Goal: Task Accomplishment & Management: Manage account settings

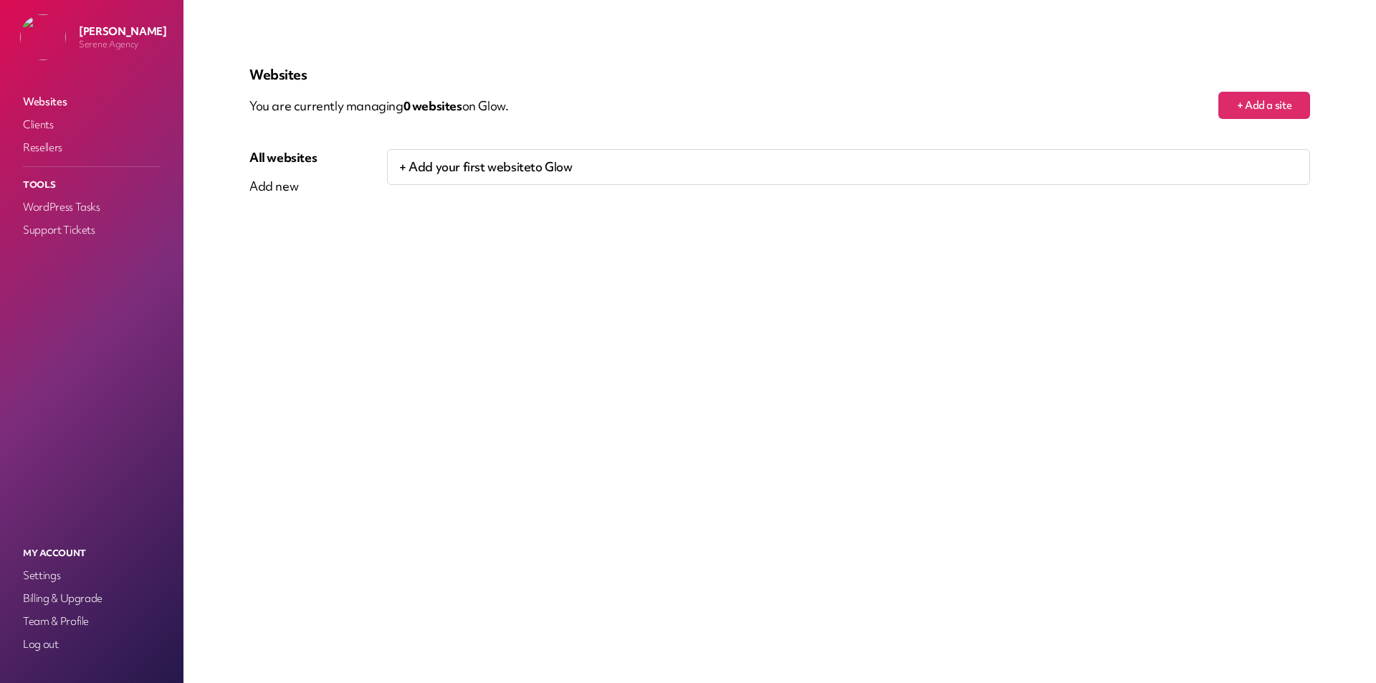
click at [442, 165] on p "+ Add your first website to Glow" at bounding box center [848, 167] width 923 height 36
click at [480, 168] on p "+ Add your first website to Glow" at bounding box center [848, 167] width 923 height 36
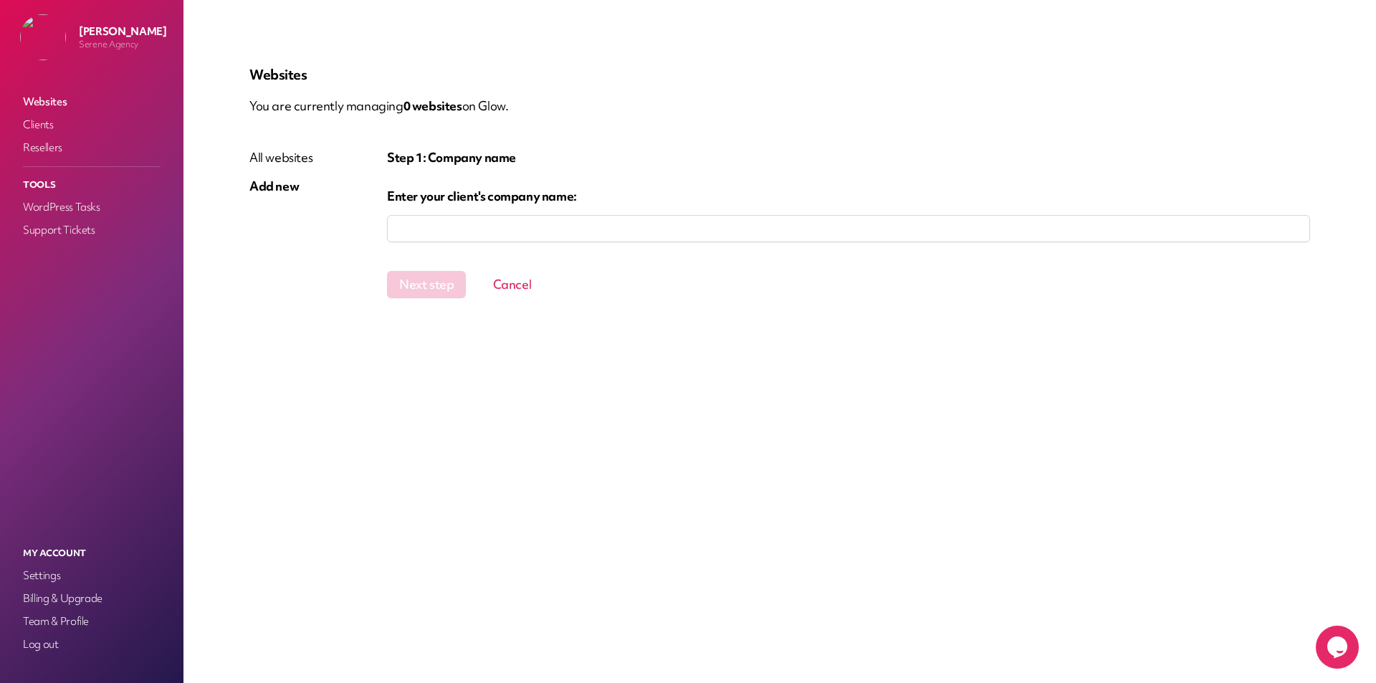
drag, startPoint x: 419, startPoint y: 232, endPoint x: 416, endPoint y: 219, distance: 13.9
click at [416, 219] on input "company" at bounding box center [848, 228] width 923 height 27
click at [416, 237] on input "company" at bounding box center [848, 228] width 923 height 27
type input "*"
click at [434, 227] on input "company" at bounding box center [848, 228] width 923 height 27
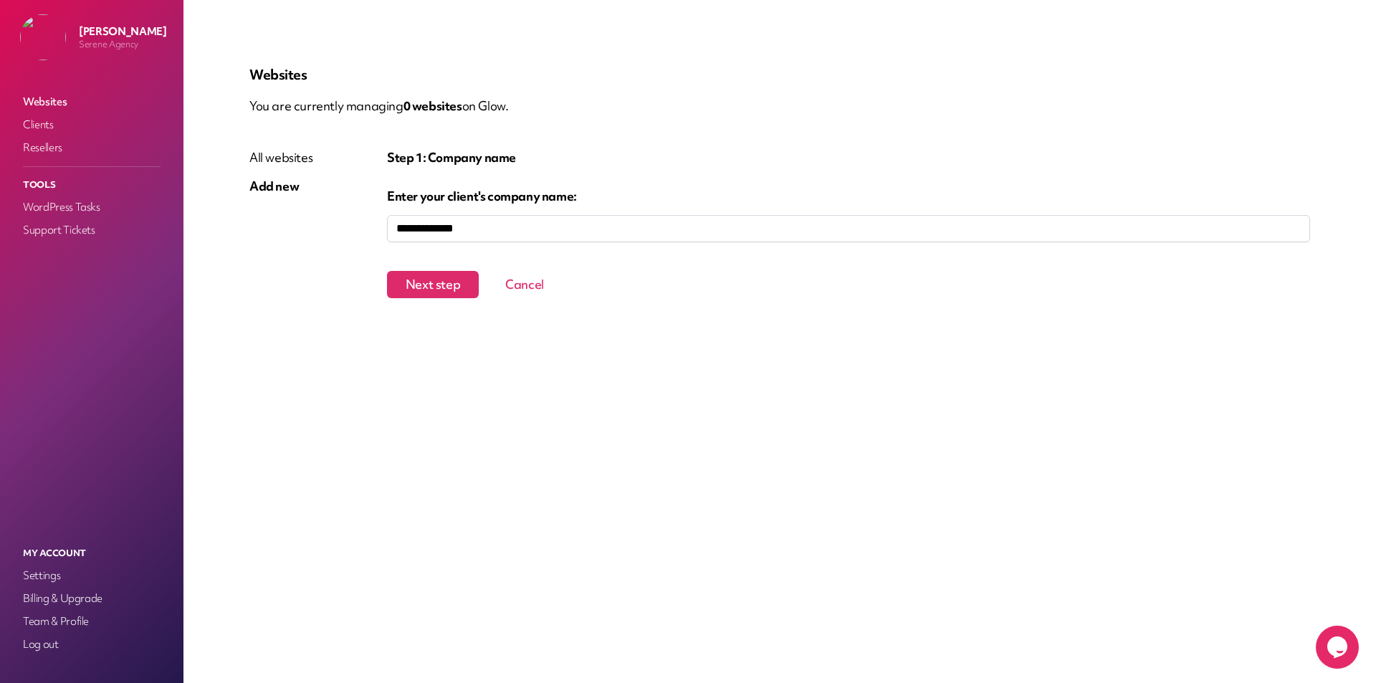
type input "**********"
click at [435, 283] on button "Next step" at bounding box center [433, 284] width 92 height 27
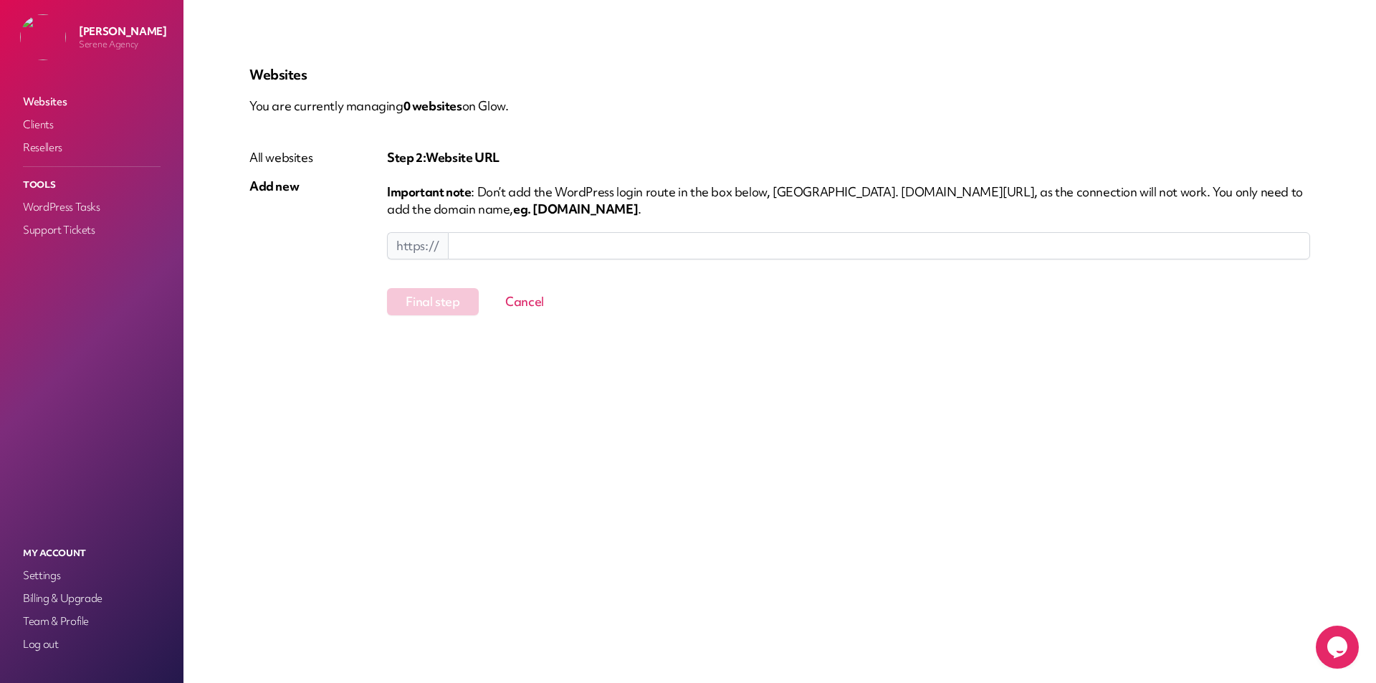
click at [538, 246] on input at bounding box center [879, 245] width 862 height 27
paste input "**********"
drag, startPoint x: 500, startPoint y: 240, endPoint x: 87, endPoint y: 244, distance: 412.2
click at [100, 246] on div "**********" at bounding box center [688, 341] width 1376 height 683
click at [411, 305] on button "Final step" at bounding box center [433, 301] width 92 height 27
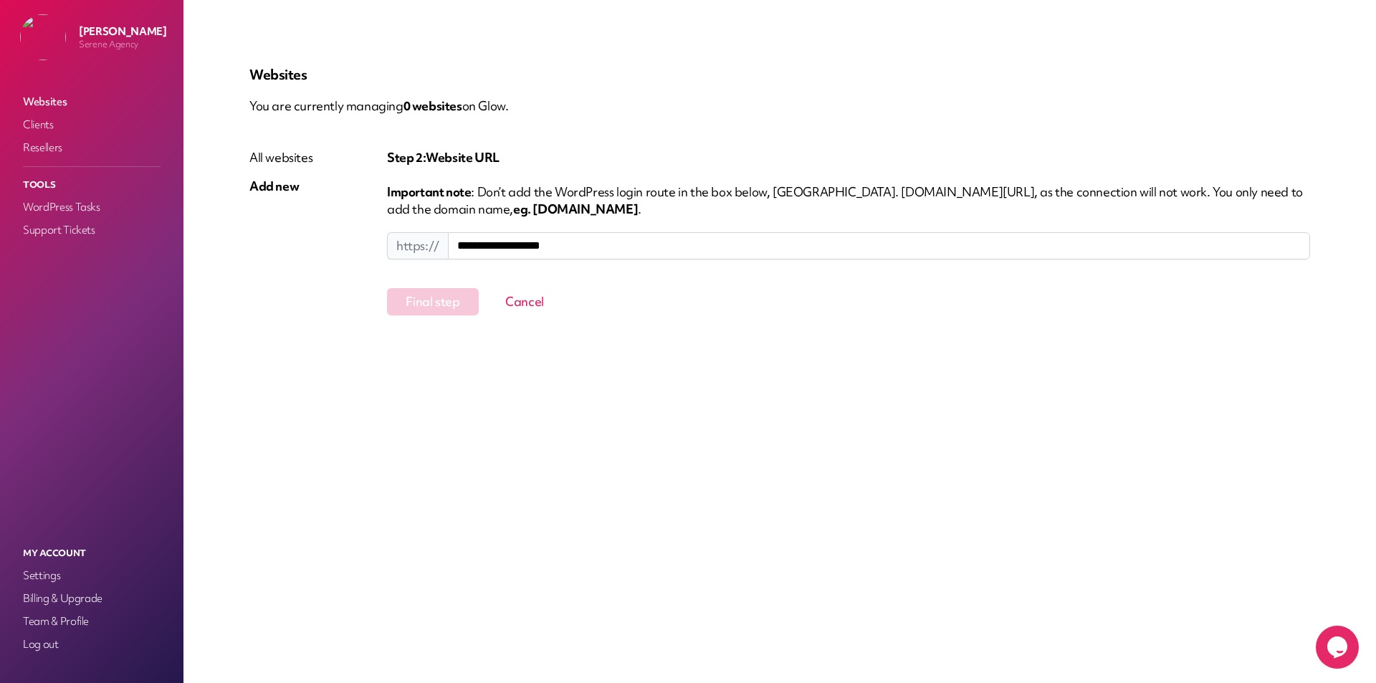
click at [687, 252] on input "**********" at bounding box center [879, 245] width 862 height 27
type input "**********"
click at [591, 370] on div "**********" at bounding box center [780, 341] width 1130 height 614
click at [467, 300] on button "Final step" at bounding box center [433, 301] width 92 height 27
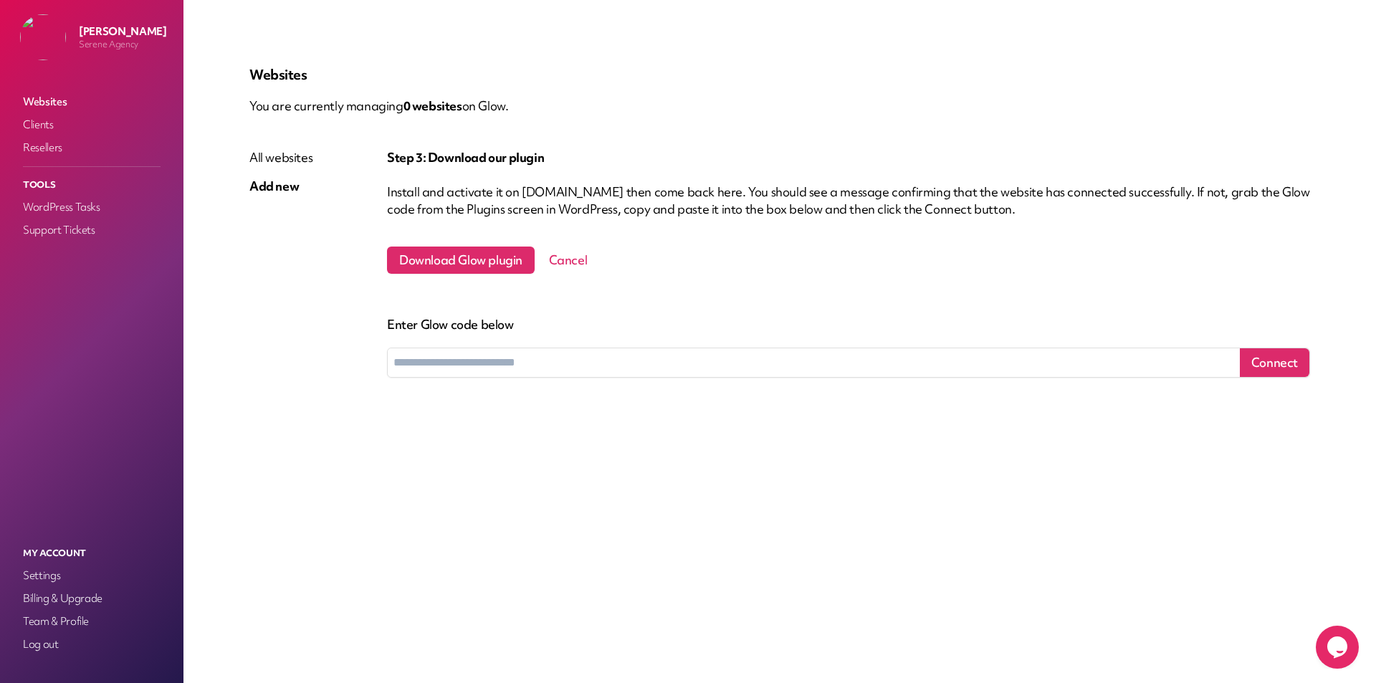
click at [483, 263] on span "Download Glow plugin" at bounding box center [461, 260] width 148 height 27
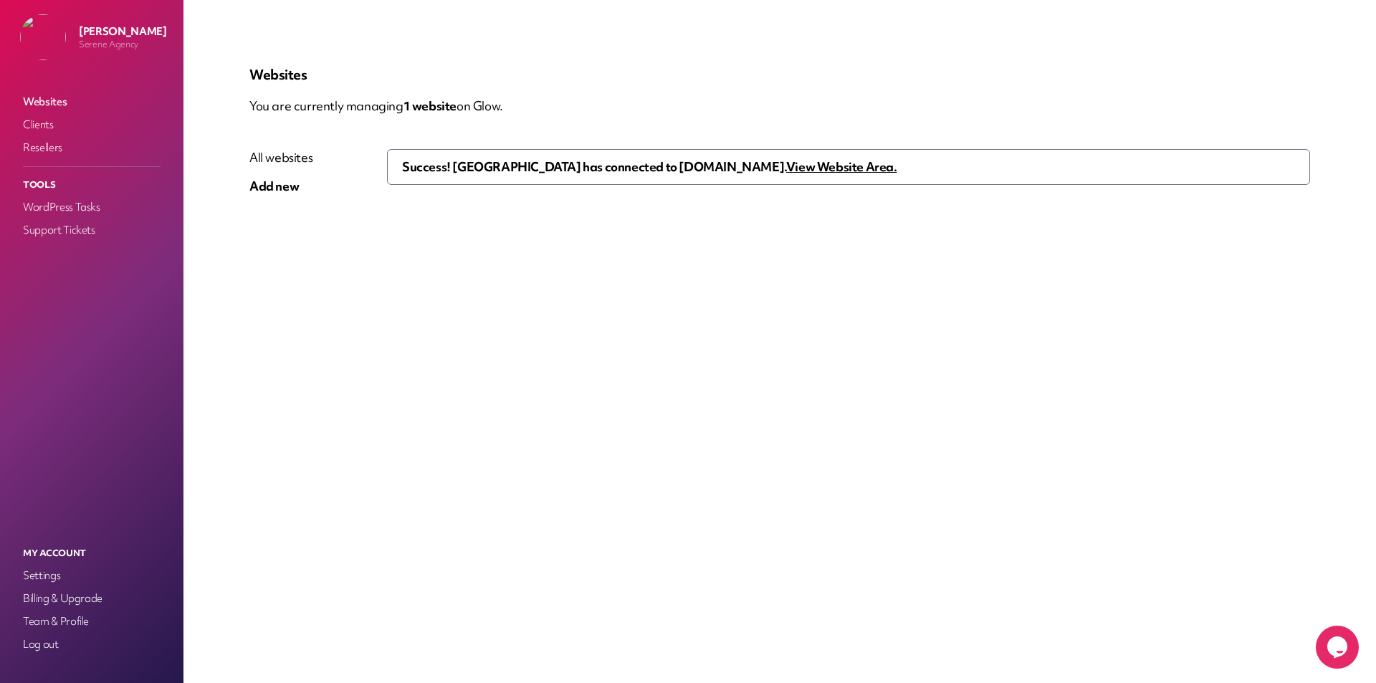
click at [786, 166] on u "View Website Area." at bounding box center [841, 166] width 111 height 16
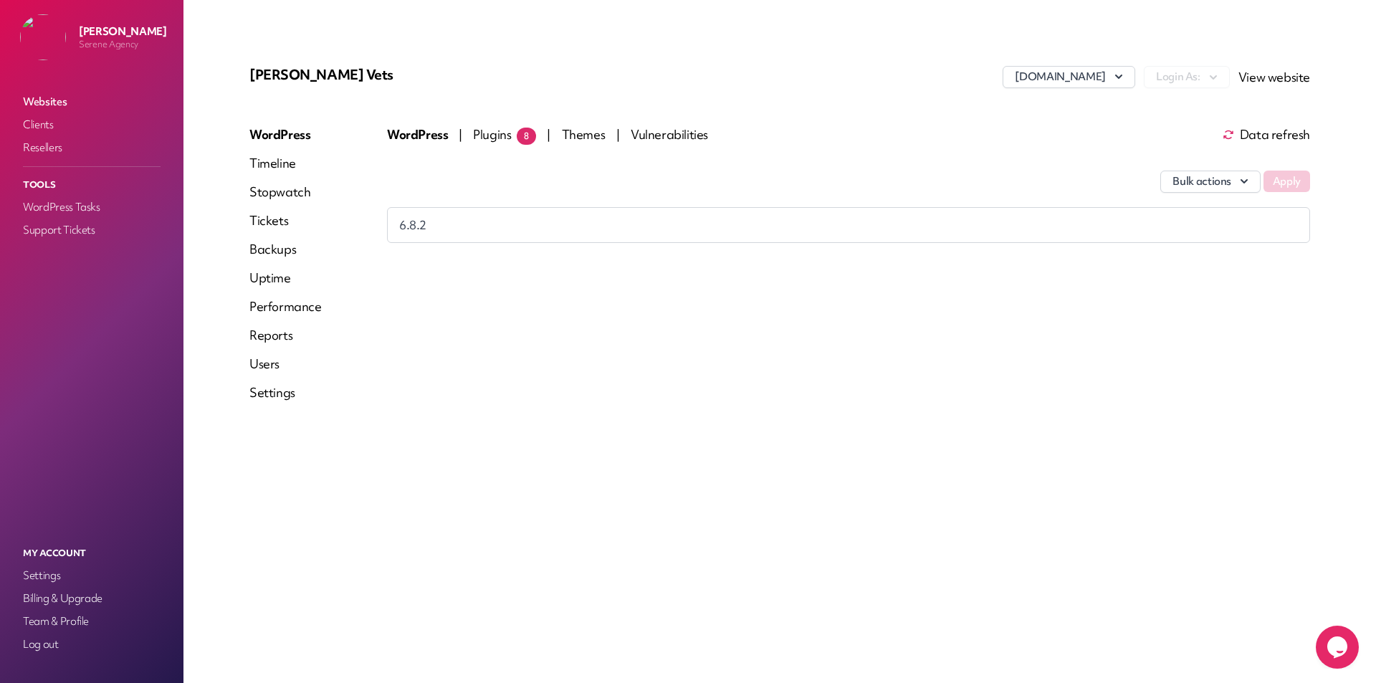
click at [488, 133] on span "Plugins 8" at bounding box center [504, 134] width 63 height 16
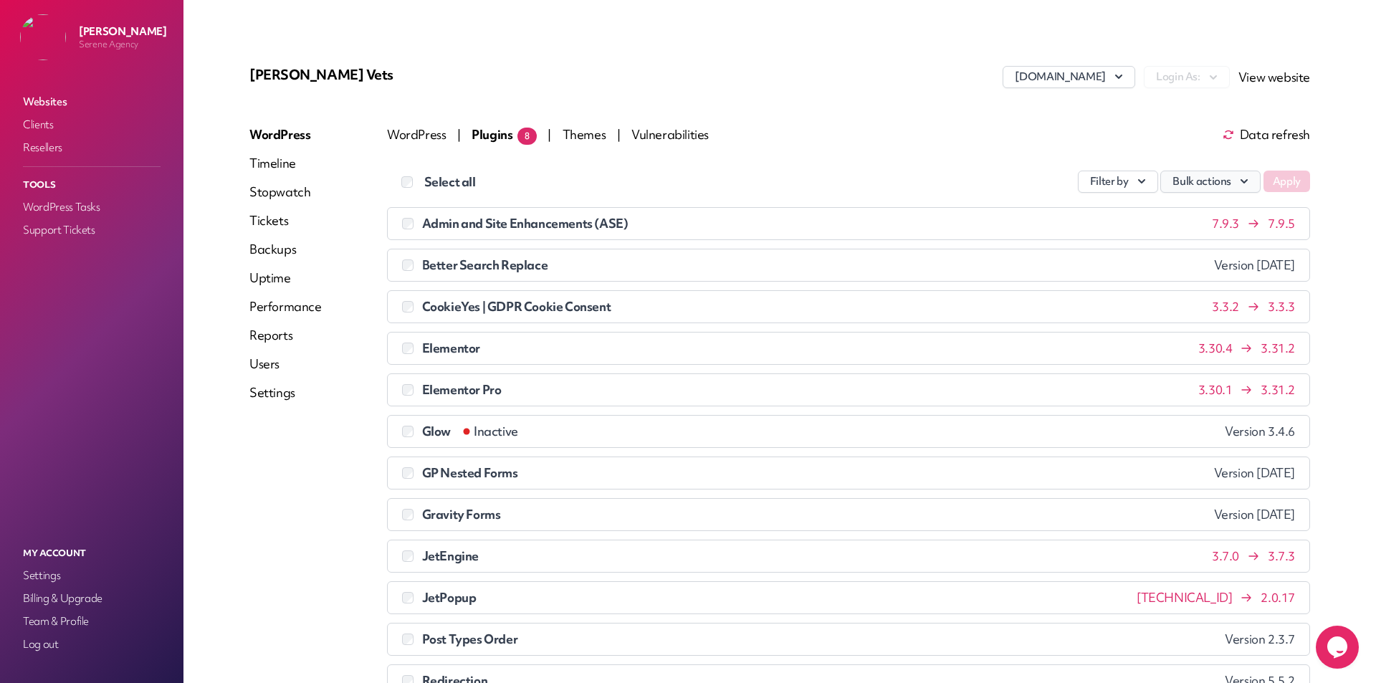
click at [1178, 178] on button "Bulk actions" at bounding box center [1210, 182] width 100 height 22
click at [1160, 205] on link "Update" at bounding box center [1180, 215] width 159 height 27
click at [1273, 185] on button "Apply" at bounding box center [1287, 182] width 47 height 22
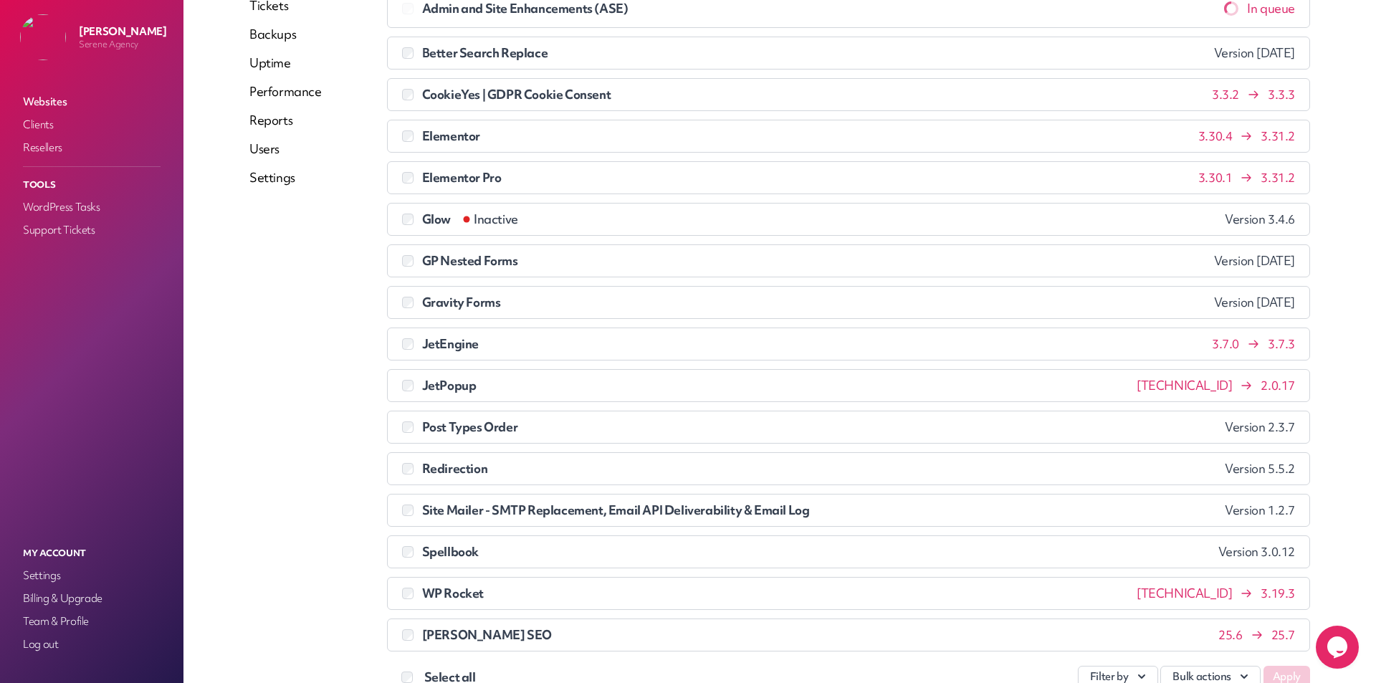
scroll to position [286, 0]
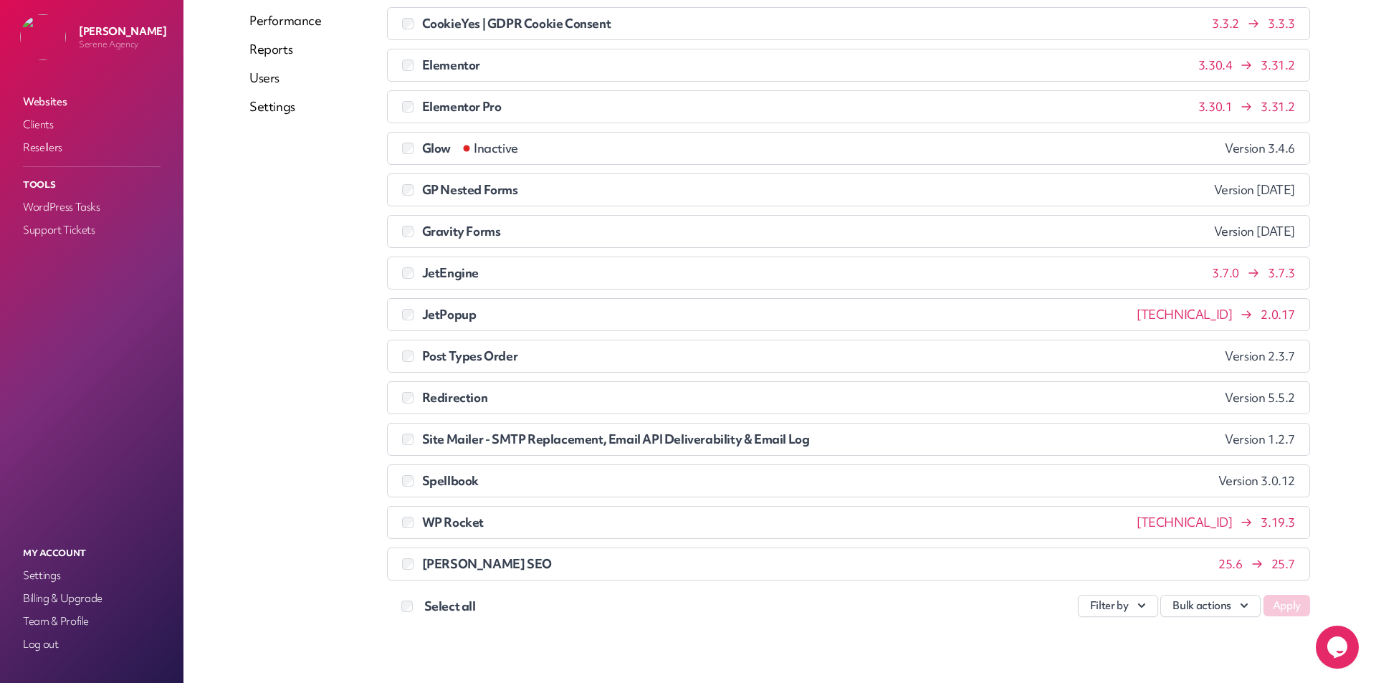
click at [468, 147] on circle at bounding box center [467, 148] width 6 height 6
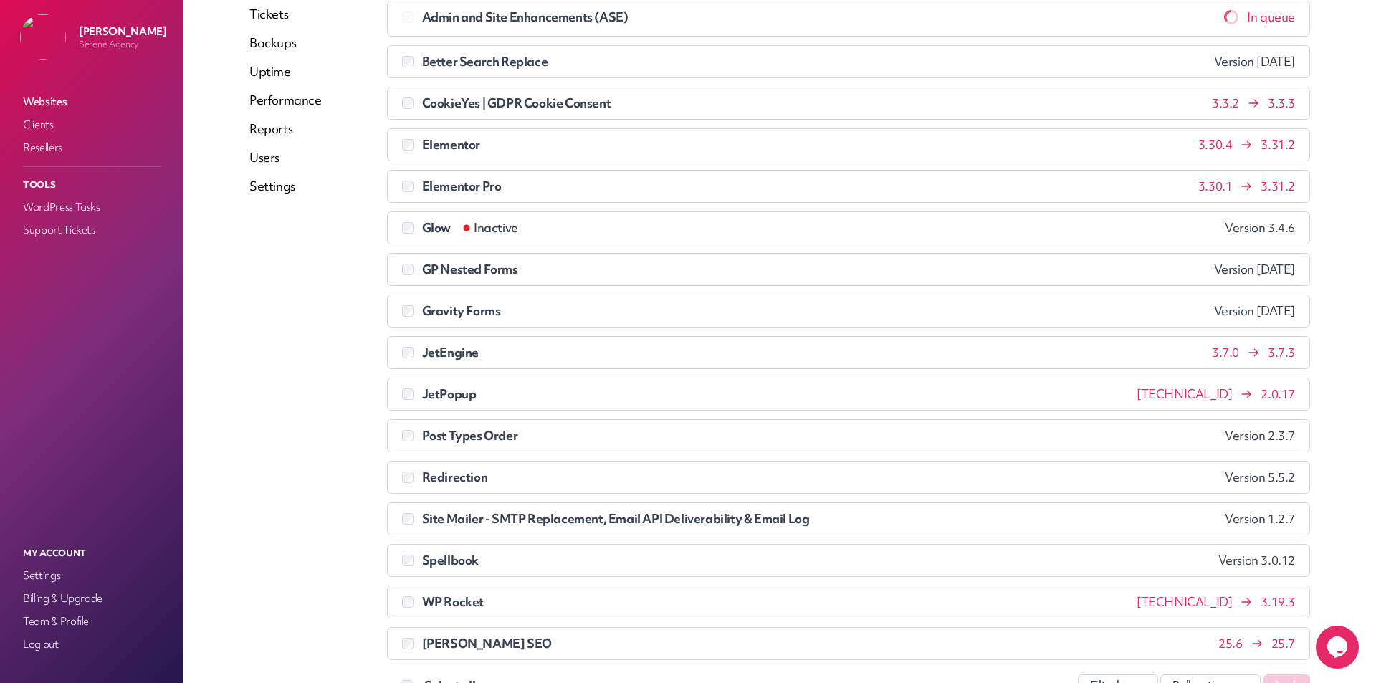
scroll to position [0, 0]
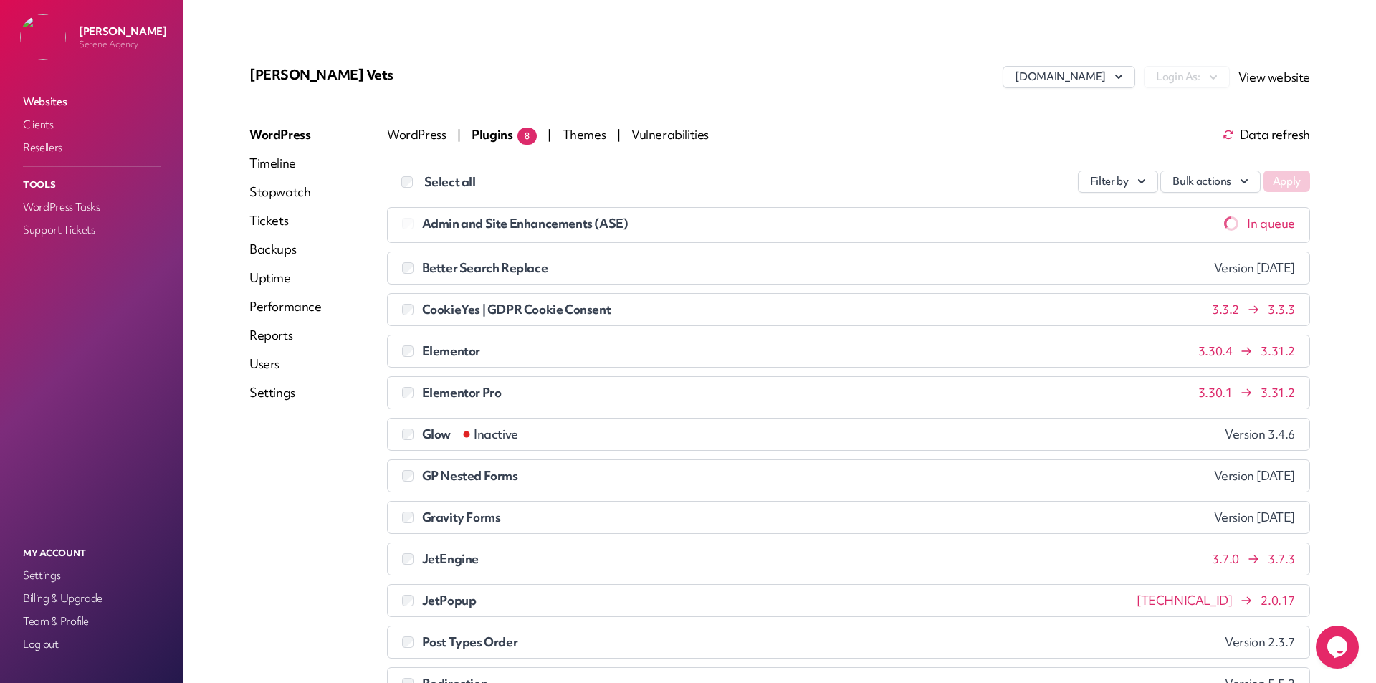
click at [256, 173] on div "WordPress Timeline Stopwatch Tickets Backups Uptime Performance Reports Users S…" at bounding box center [285, 514] width 72 height 777
click at [258, 168] on link "Timeline" at bounding box center [285, 163] width 72 height 17
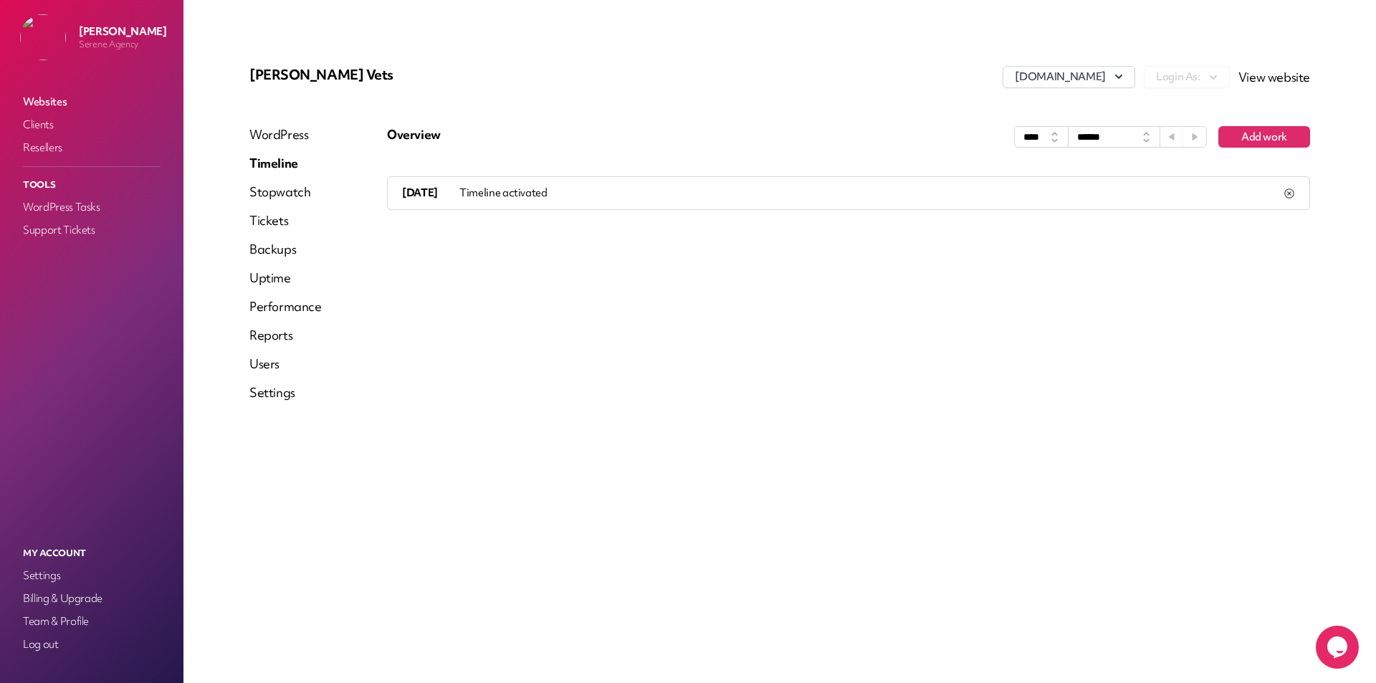
click at [270, 191] on link "Stopwatch" at bounding box center [285, 191] width 72 height 17
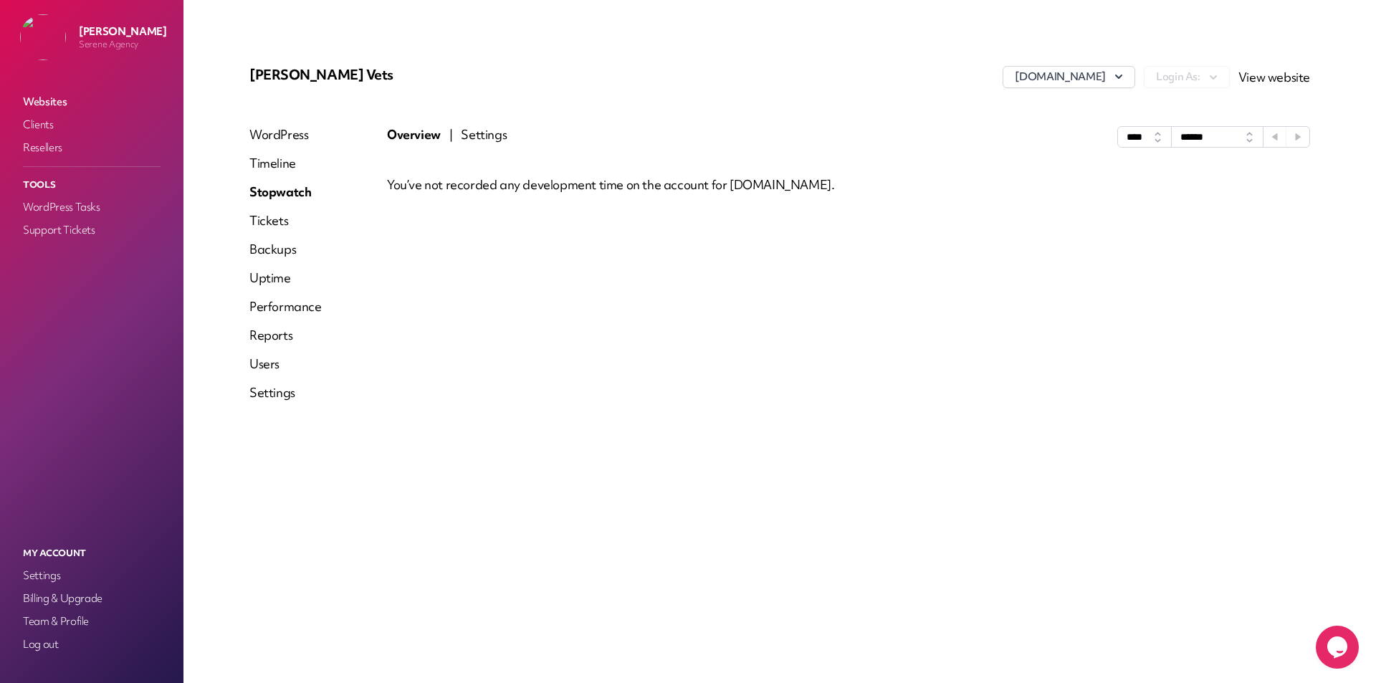
click at [264, 216] on link "Tickets" at bounding box center [285, 220] width 72 height 17
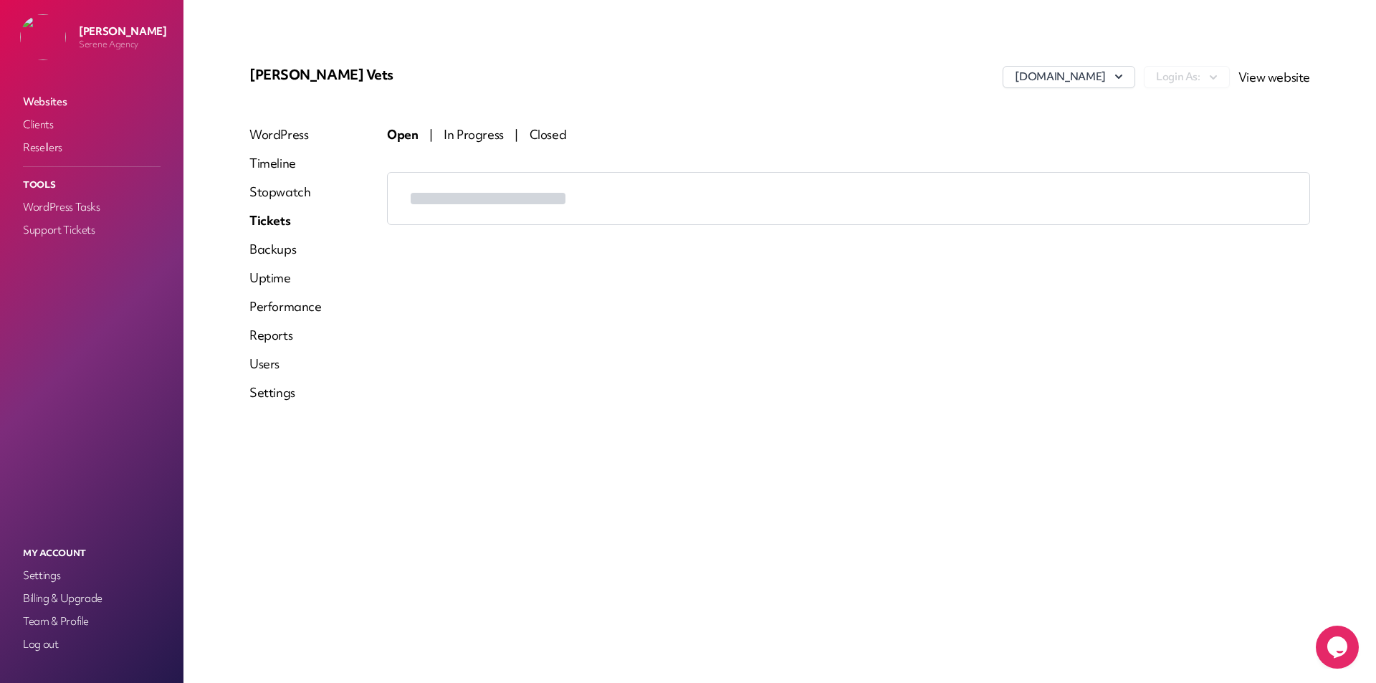
click at [262, 250] on link "Backups" at bounding box center [285, 249] width 72 height 17
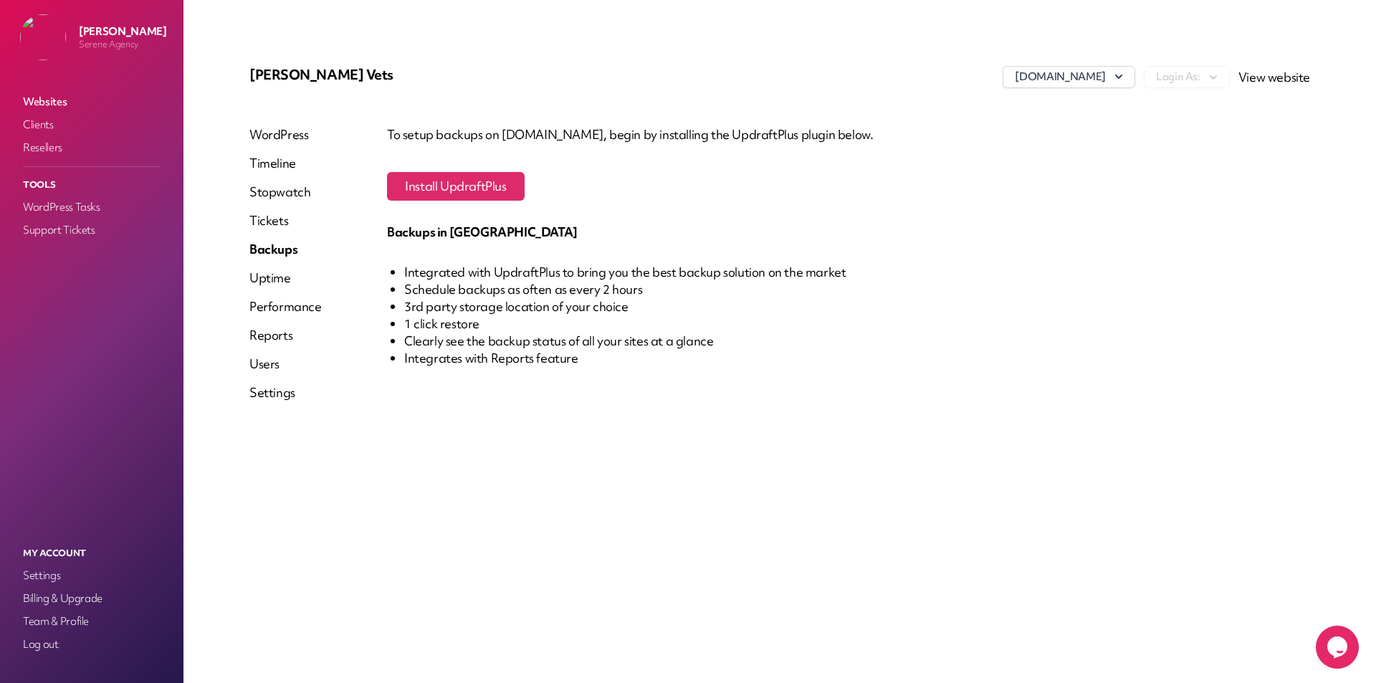
click at [262, 276] on link "Uptime" at bounding box center [285, 278] width 72 height 17
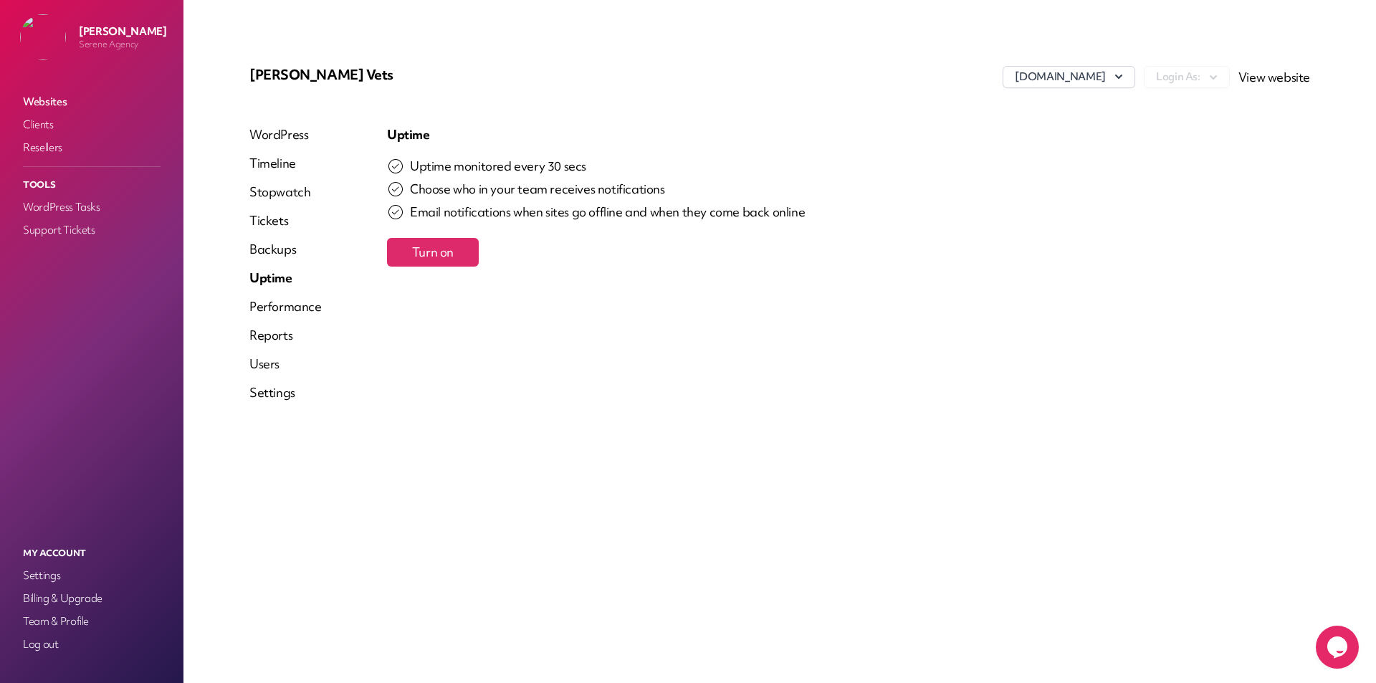
click at [263, 305] on link "Performance" at bounding box center [285, 306] width 72 height 17
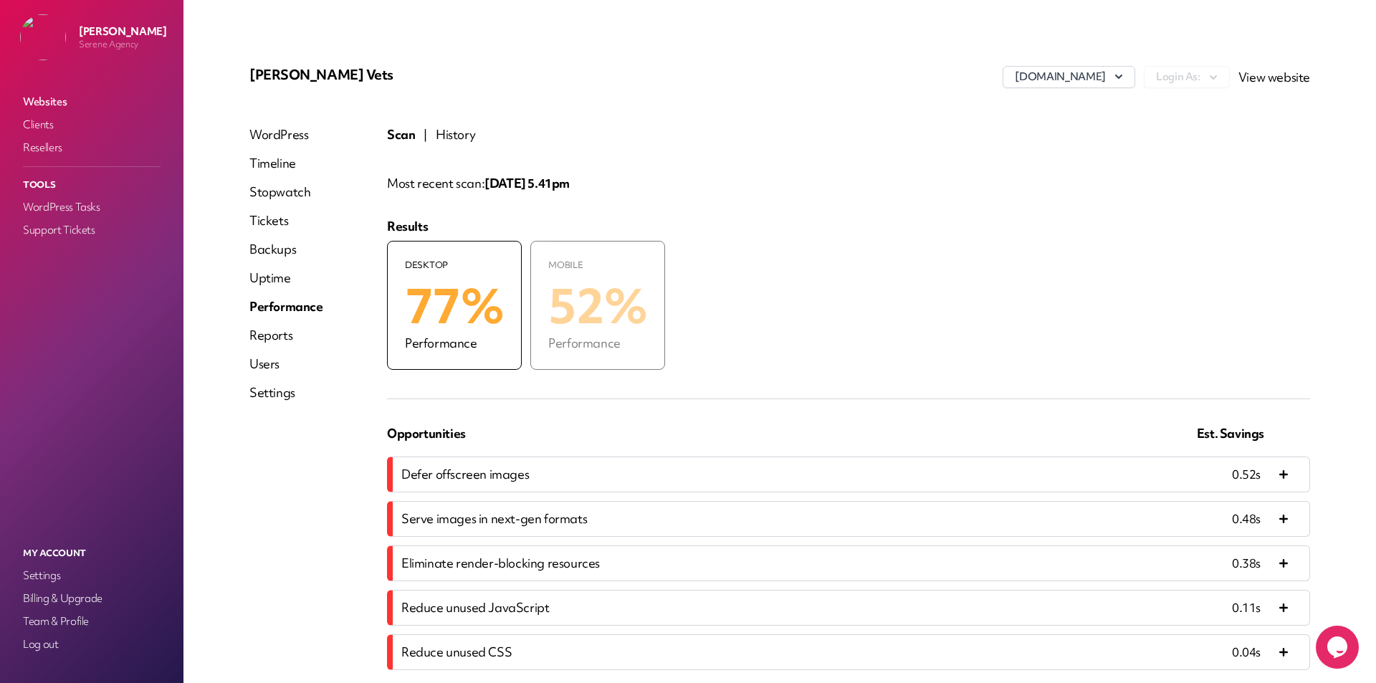
click at [277, 330] on link "Reports" at bounding box center [286, 335] width 74 height 17
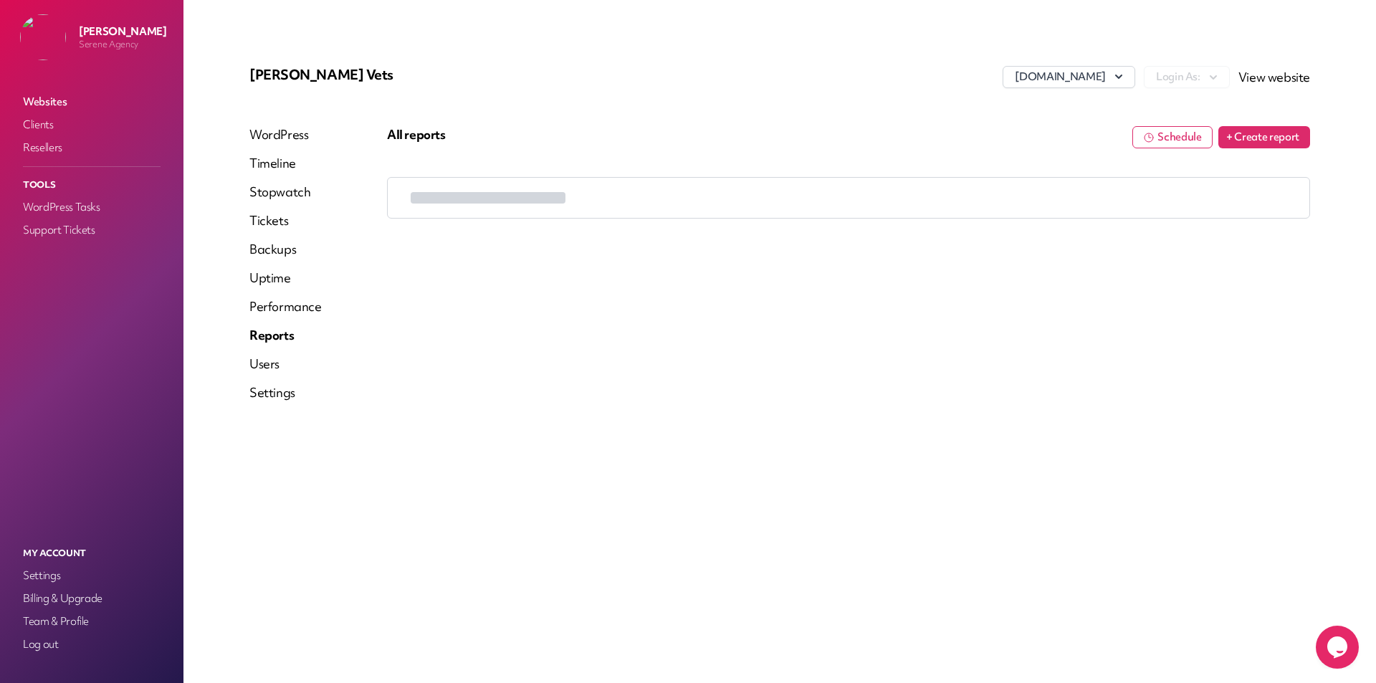
click at [274, 364] on link "Users" at bounding box center [285, 364] width 72 height 17
click at [274, 395] on link "Settings" at bounding box center [285, 392] width 72 height 17
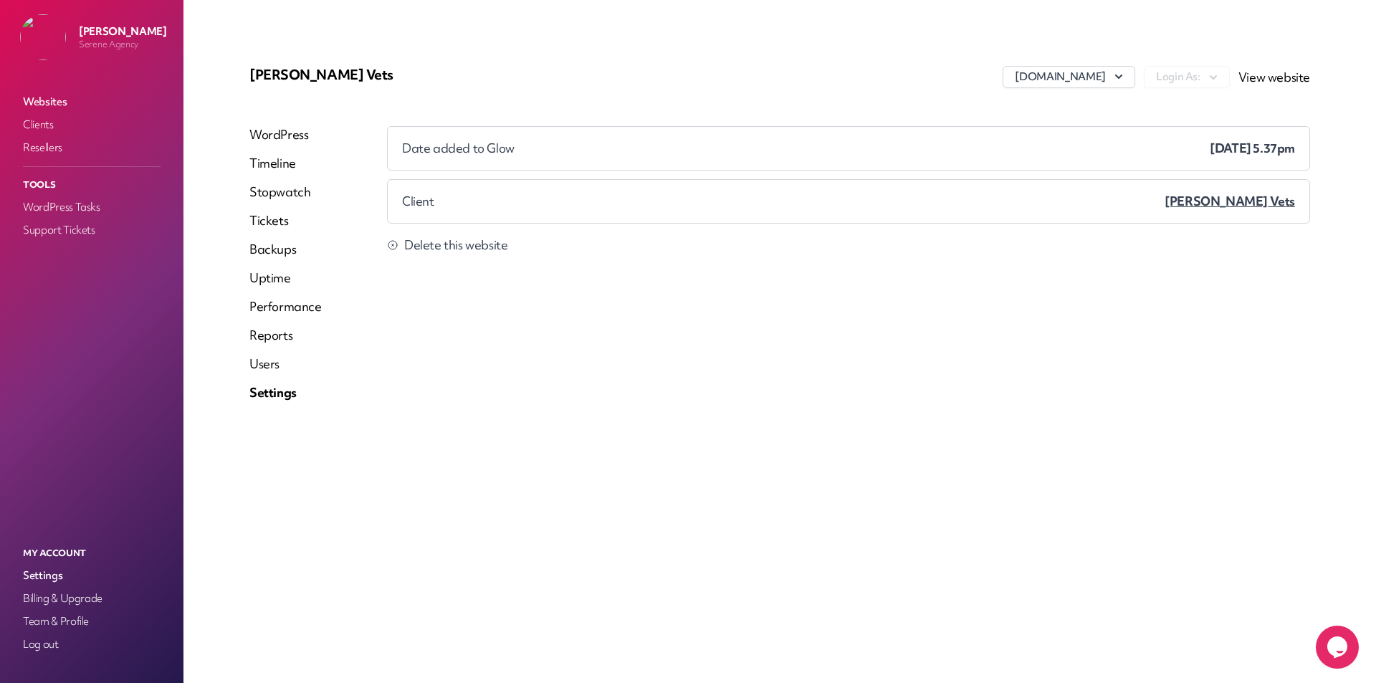
click at [285, 165] on link "Timeline" at bounding box center [285, 163] width 72 height 17
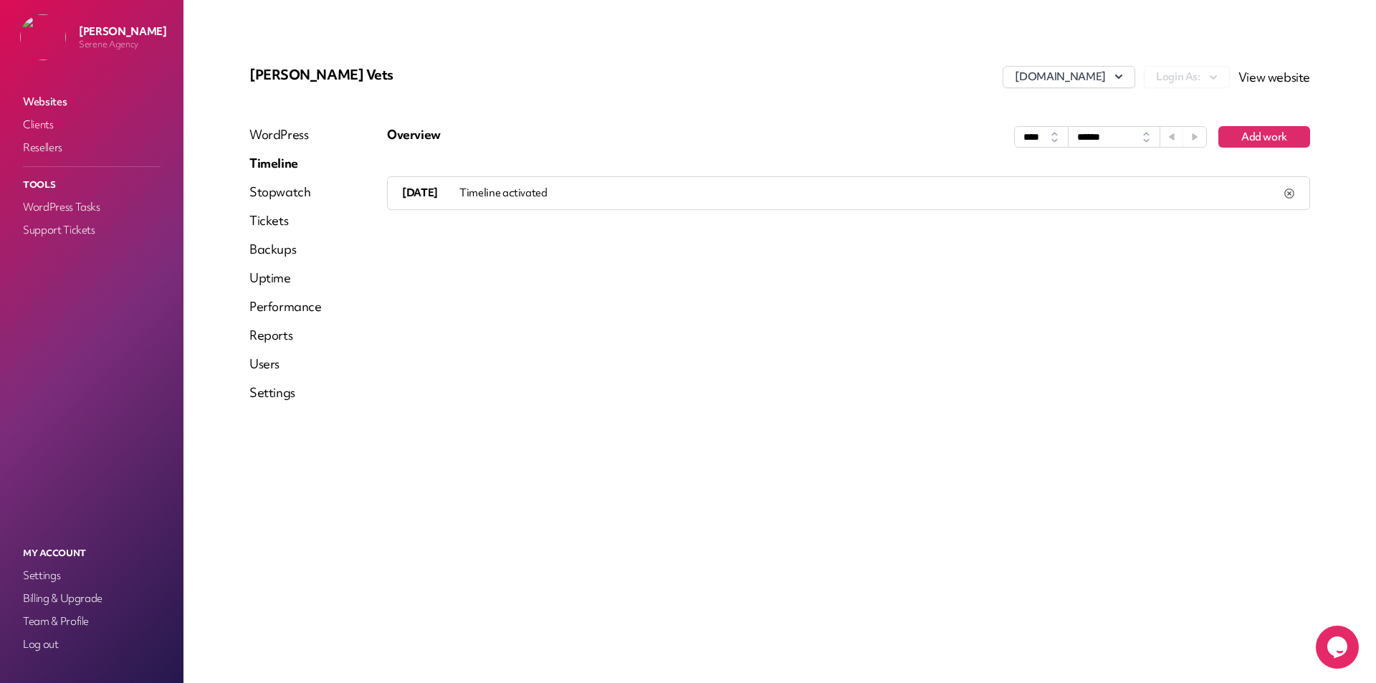
click at [283, 146] on div "WordPress Timeline Stopwatch Tickets Backups Uptime Performance Reports Users S…" at bounding box center [285, 269] width 72 height 287
click at [283, 140] on link "WordPress" at bounding box center [285, 134] width 72 height 17
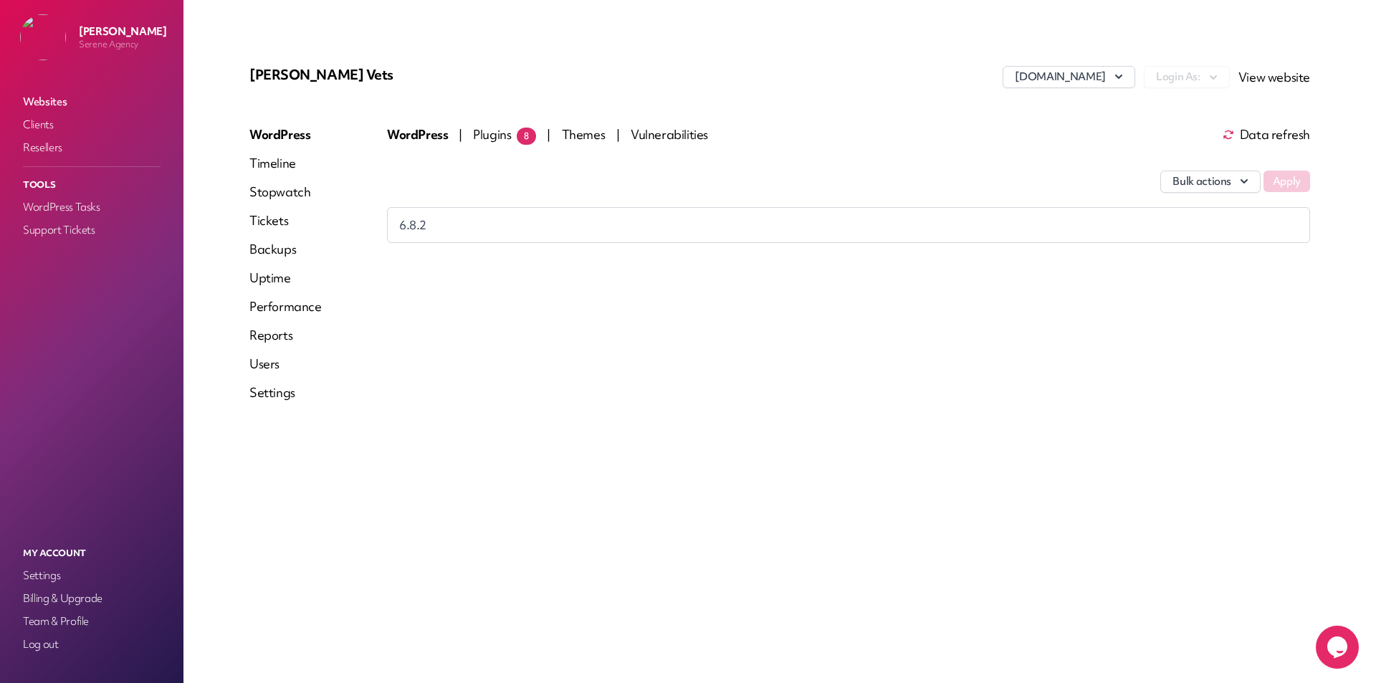
click at [487, 140] on span "Plugins 8" at bounding box center [504, 134] width 63 height 16
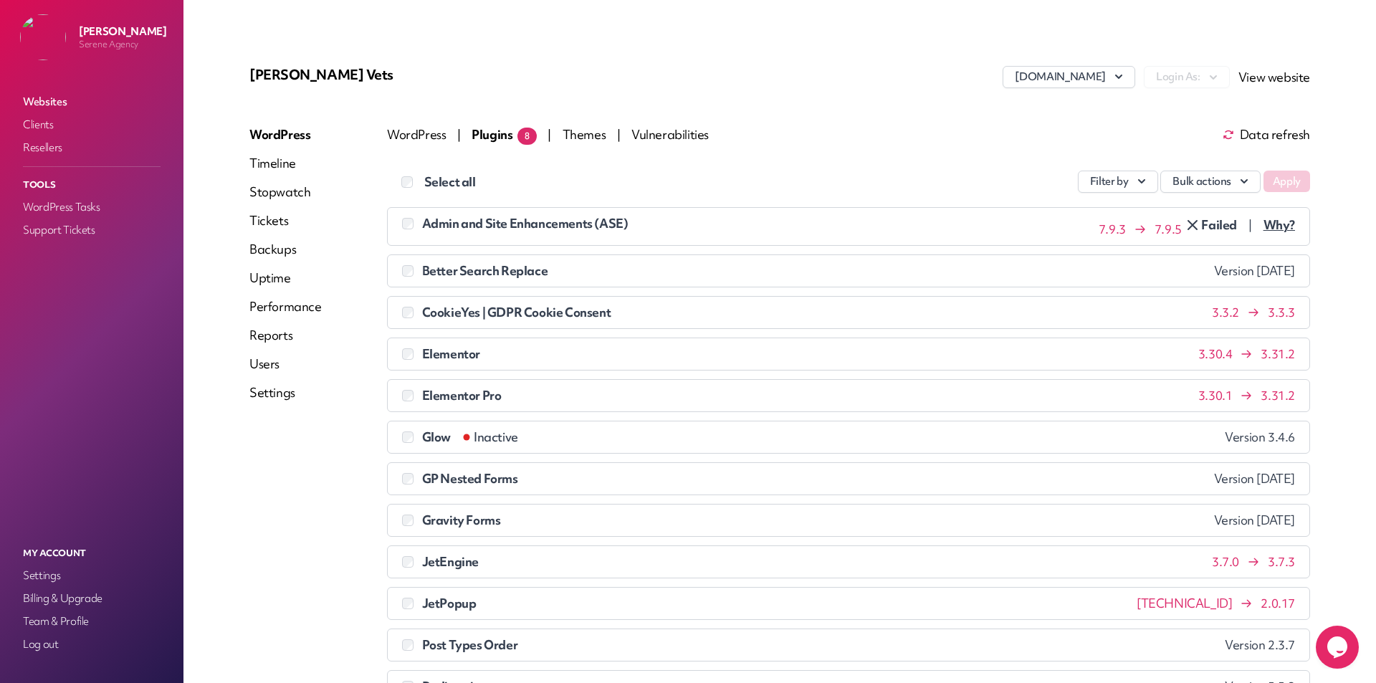
click at [1264, 229] on span "Why?" at bounding box center [1280, 225] width 32 height 14
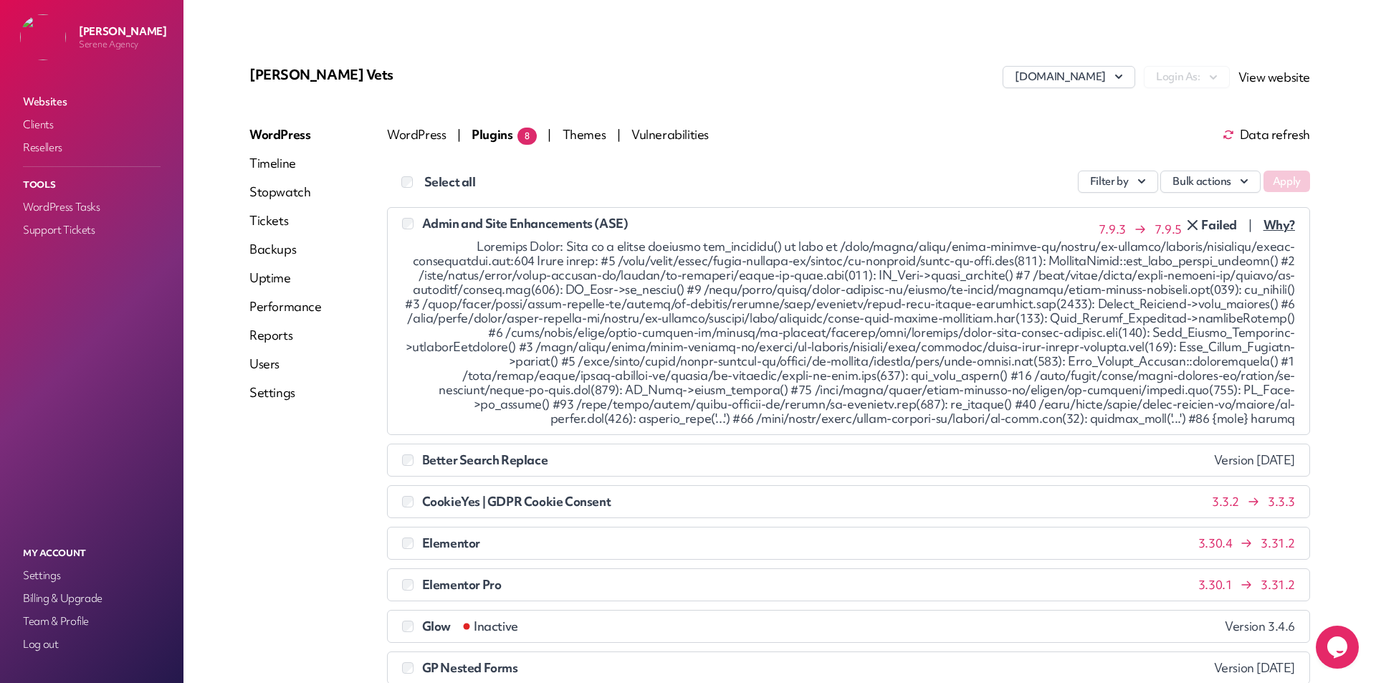
click at [1200, 209] on li "Admin and Site Enhancements (ASE) 7.9.3 7.9.5 Failed | Why?" at bounding box center [848, 321] width 923 height 228
click at [1193, 218] on span "Failed" at bounding box center [1210, 224] width 53 height 17
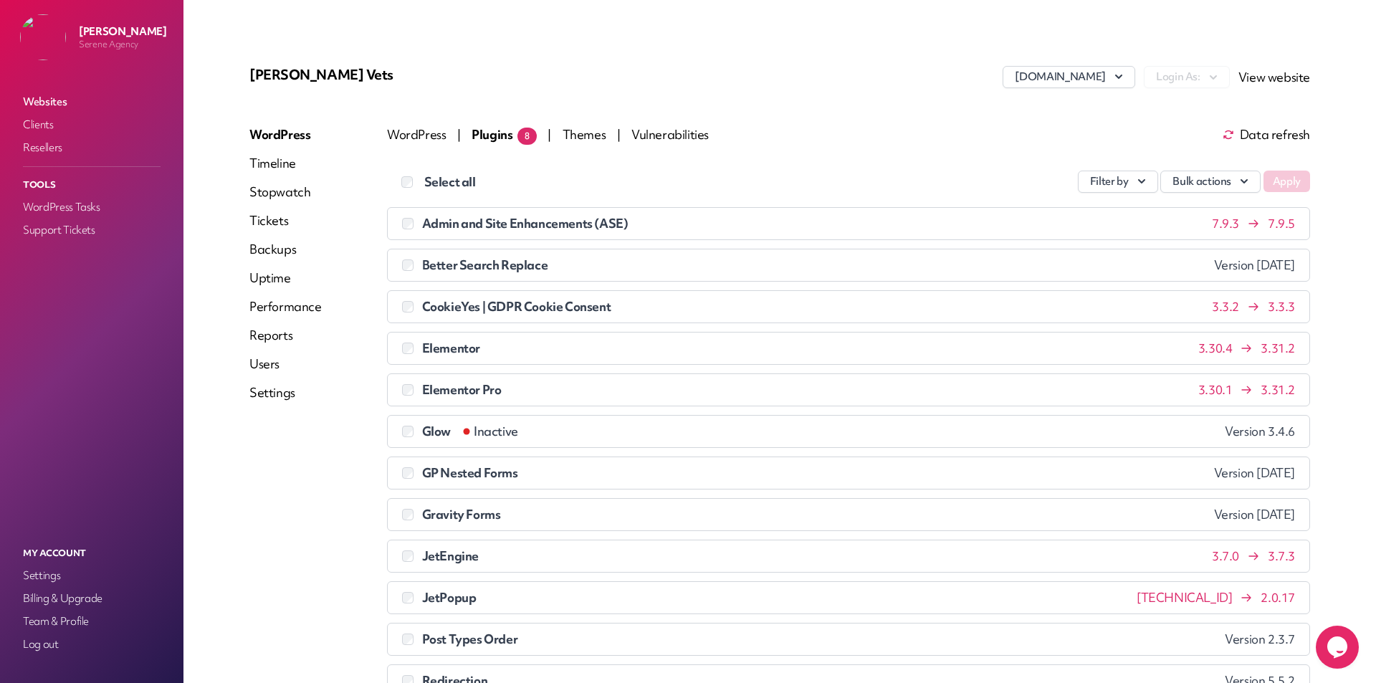
click at [1274, 119] on div "Westover Vets westovervets.co.uk Login As: View website WordPress Timeline Stop…" at bounding box center [779, 483] width 1095 height 869
click at [1274, 134] on span "Data refresh" at bounding box center [1266, 134] width 87 height 11
click at [269, 166] on link "Timeline" at bounding box center [285, 163] width 72 height 17
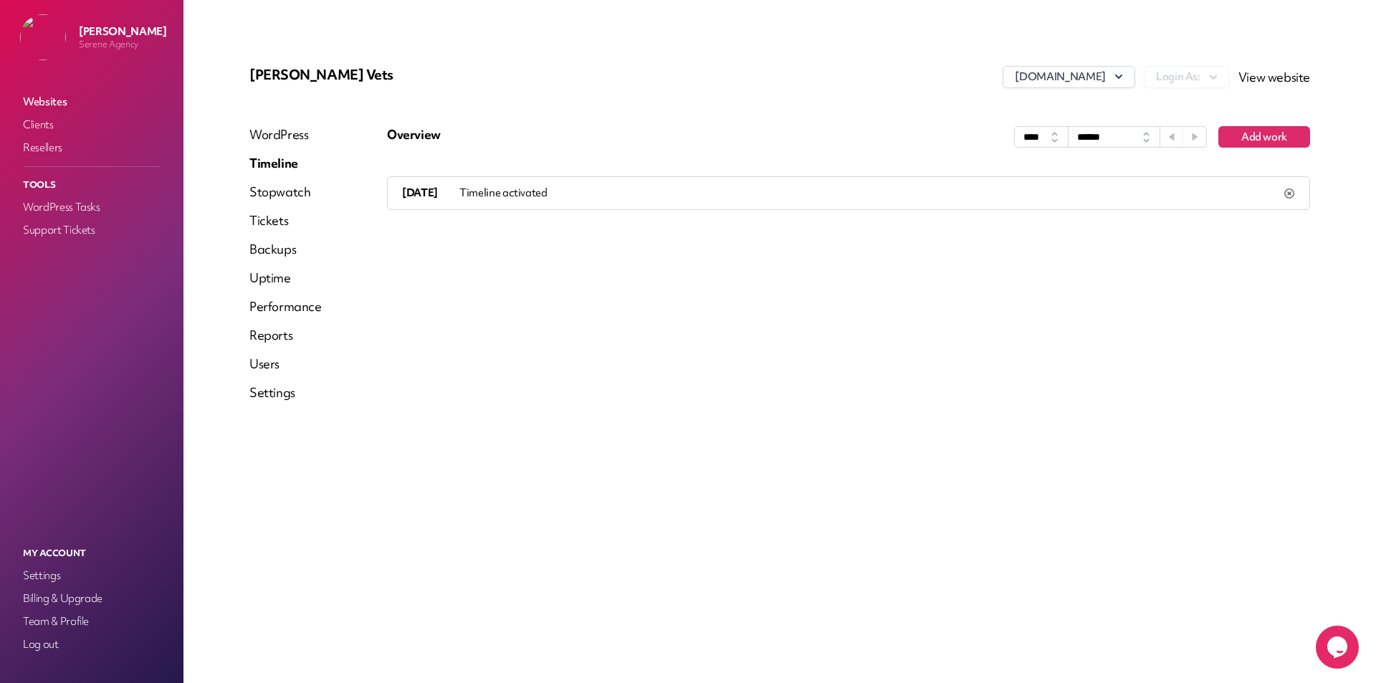
click at [274, 138] on link "WordPress" at bounding box center [285, 134] width 72 height 17
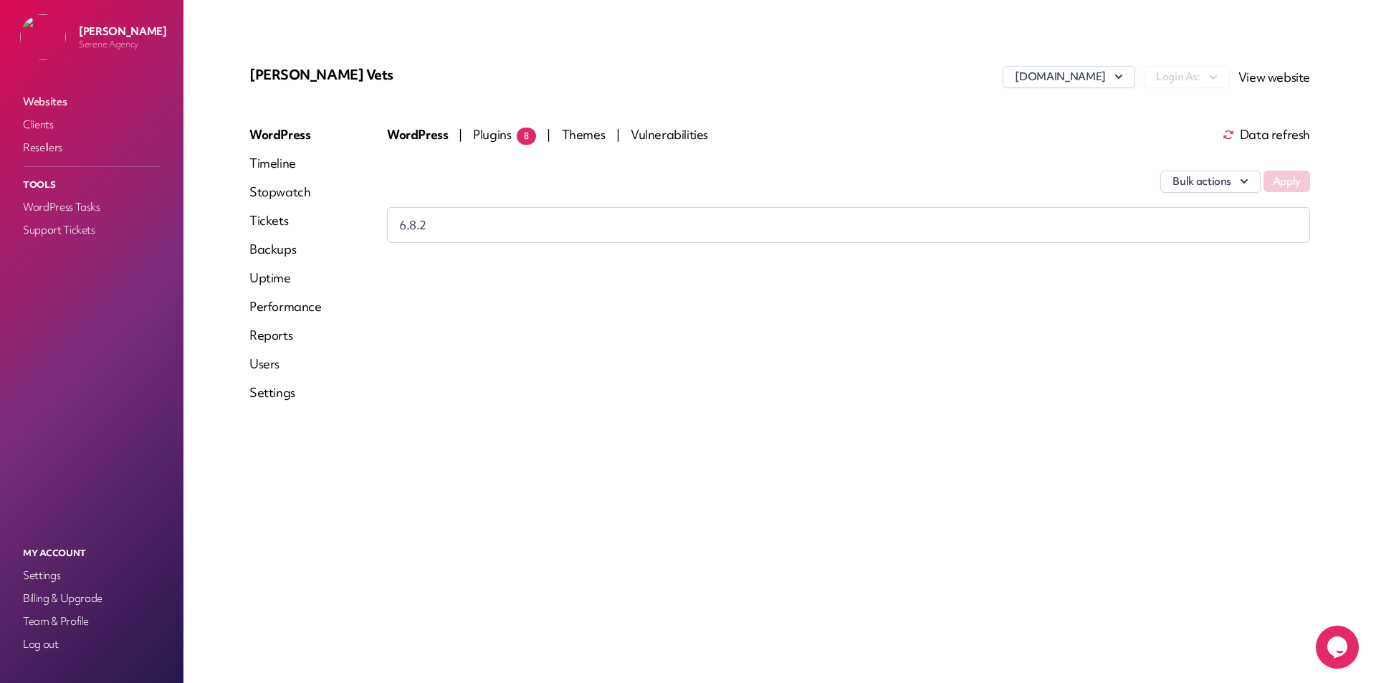
click at [462, 226] on div "6.8.2" at bounding box center [848, 224] width 899 height 17
click at [813, 221] on div "6.8.2" at bounding box center [848, 224] width 899 height 17
click at [491, 127] on span "Plugins 8" at bounding box center [504, 134] width 63 height 16
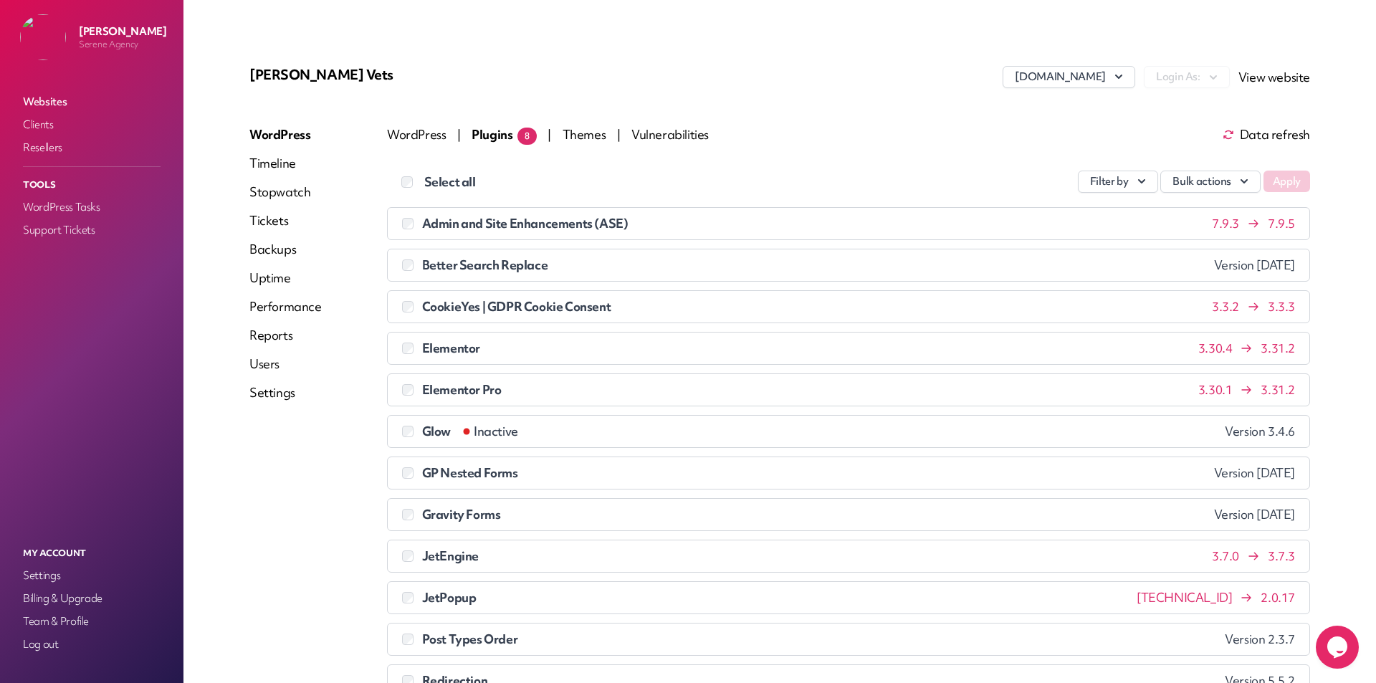
click at [672, 135] on span "Vulnerabilities" at bounding box center [669, 134] width 77 height 16
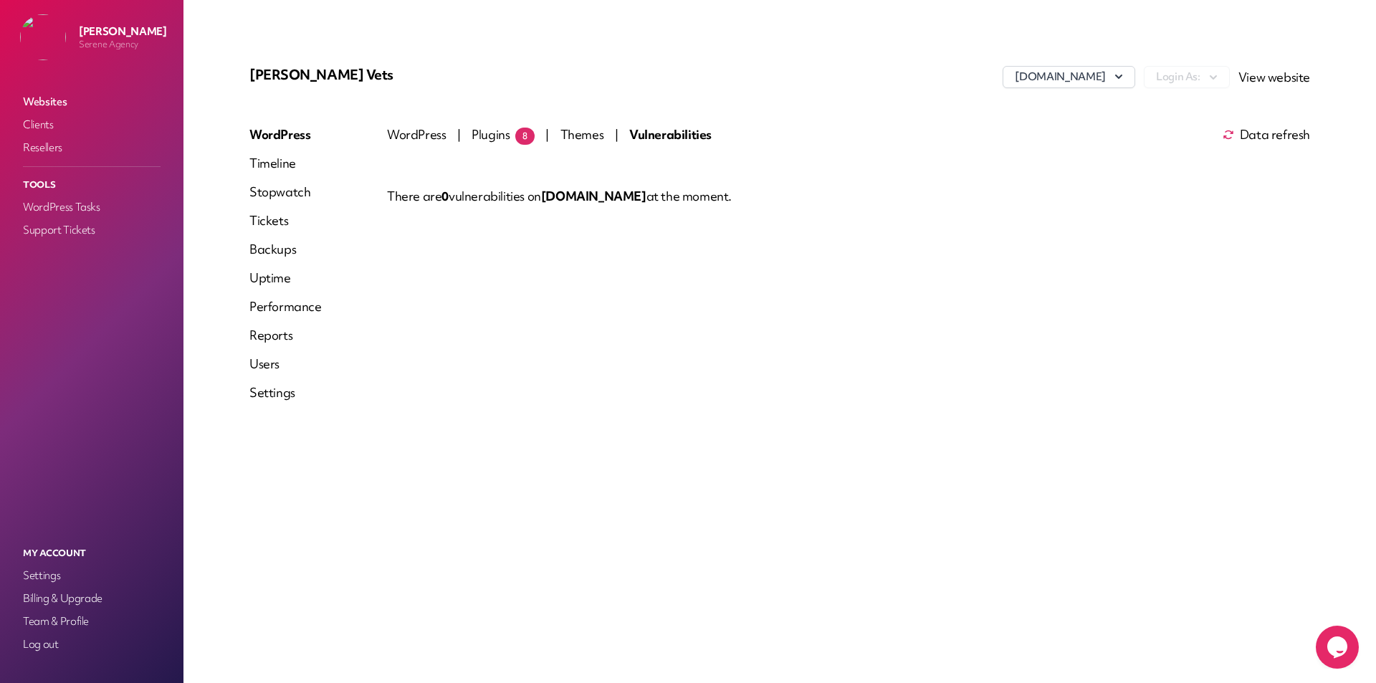
click at [585, 133] on span "Themes" at bounding box center [584, 134] width 46 height 16
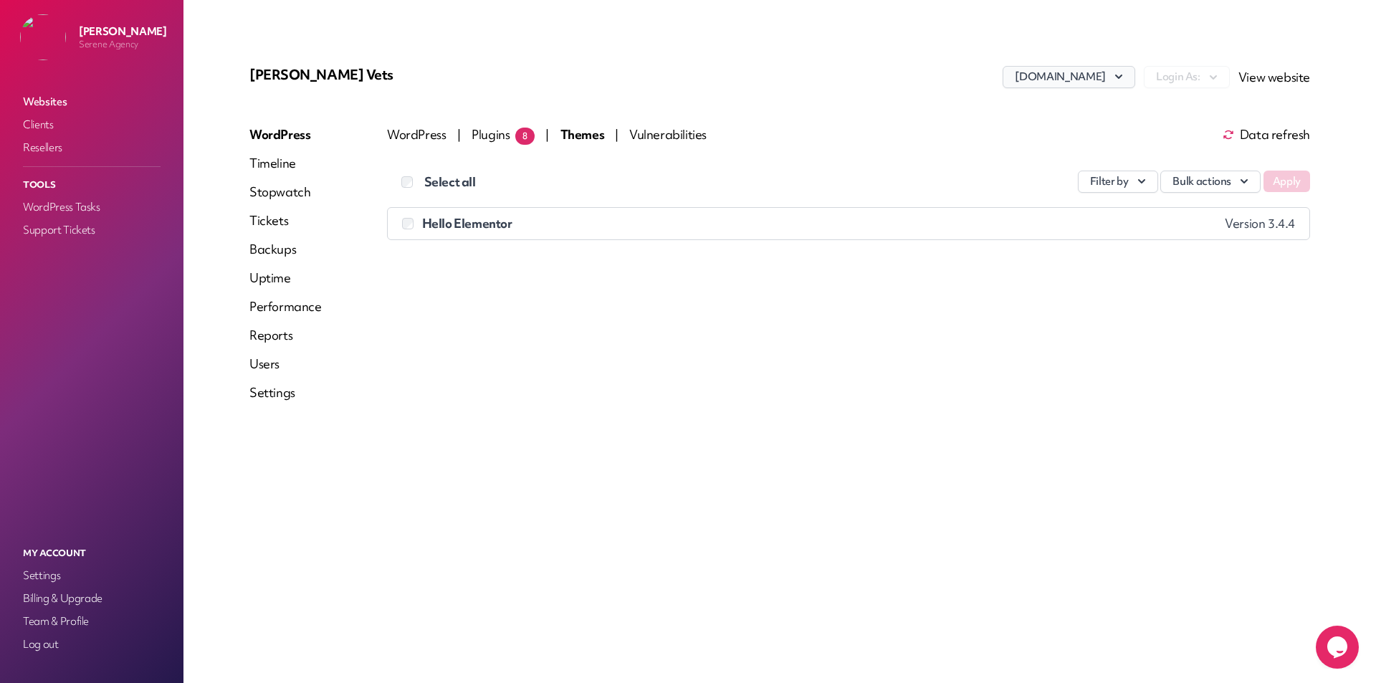
click at [1108, 70] on button "westovervets.co.uk" at bounding box center [1069, 77] width 132 height 22
click at [492, 134] on span "Plugins 8" at bounding box center [503, 134] width 63 height 16
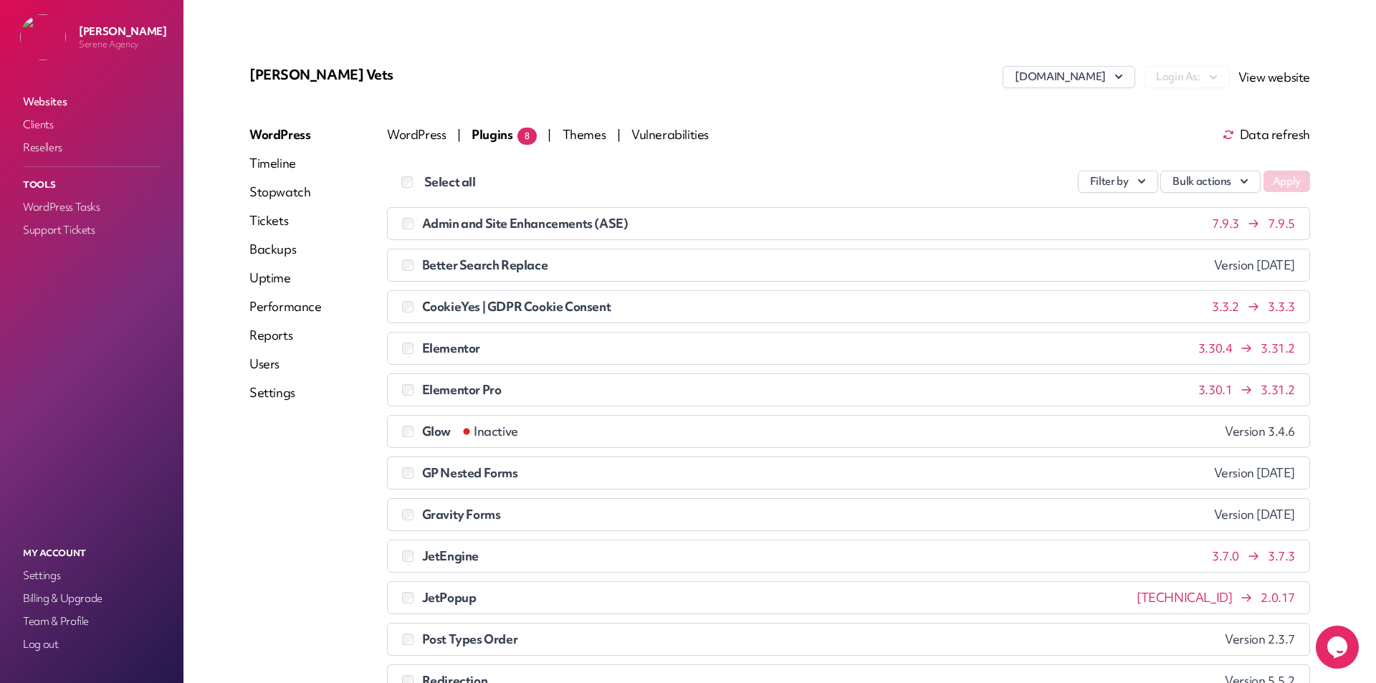
click at [412, 190] on div "Select all" at bounding box center [463, 182] width 153 height 19
click at [1216, 176] on button "Bulk actions" at bounding box center [1210, 182] width 100 height 22
click at [1140, 224] on link "Update" at bounding box center [1180, 215] width 159 height 27
click at [1268, 186] on button "Apply" at bounding box center [1287, 182] width 47 height 22
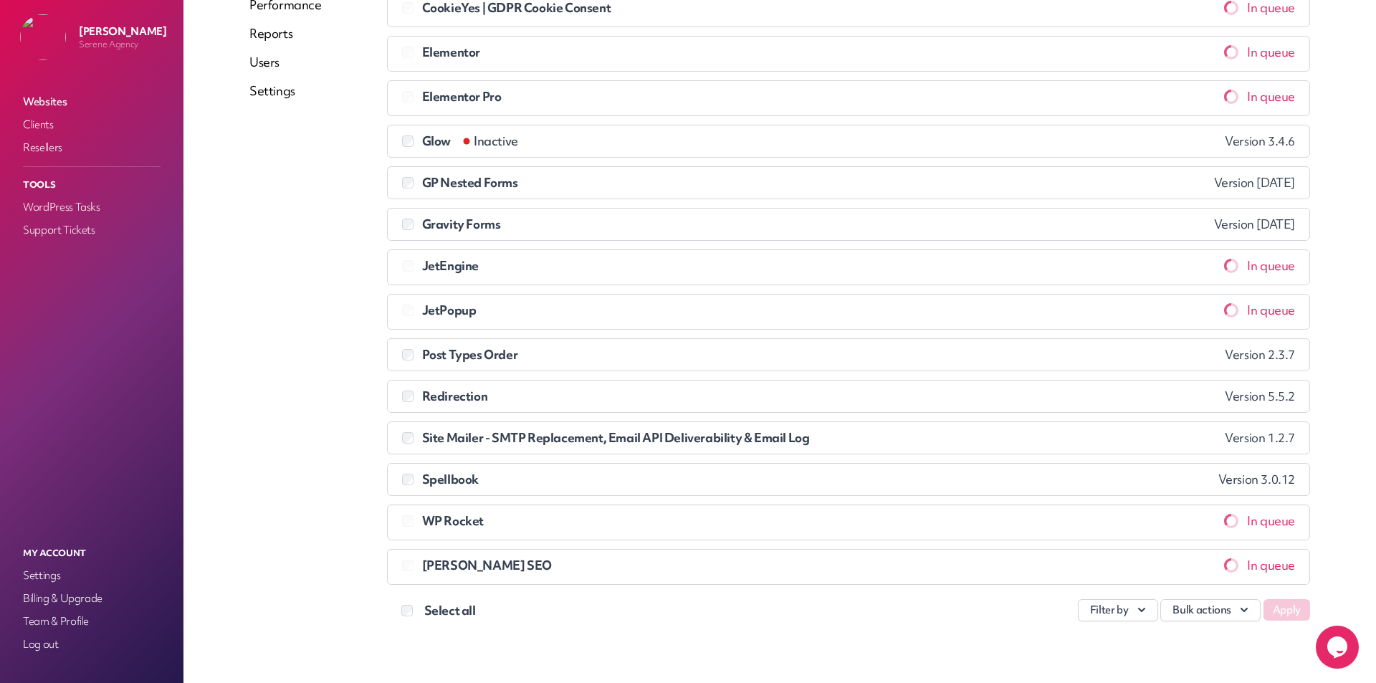
scroll to position [306, 0]
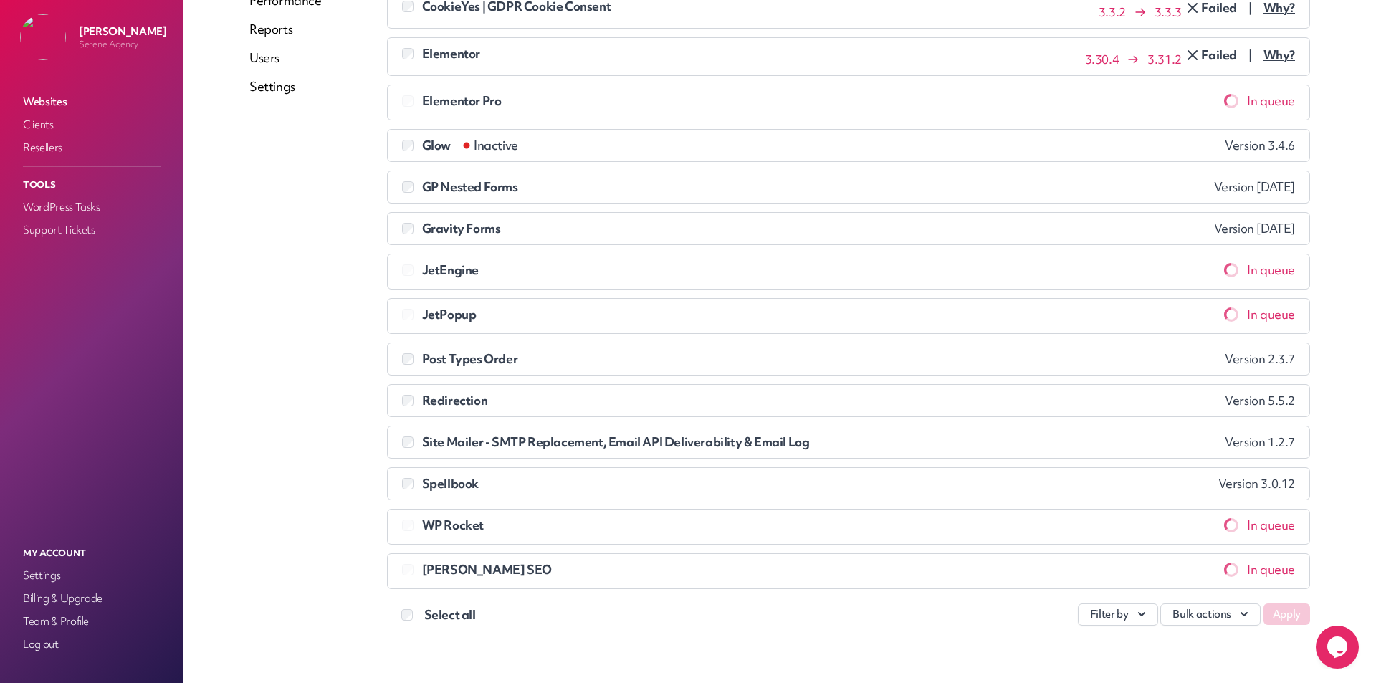
drag, startPoint x: 60, startPoint y: 210, endPoint x: 62, endPoint y: 189, distance: 20.8
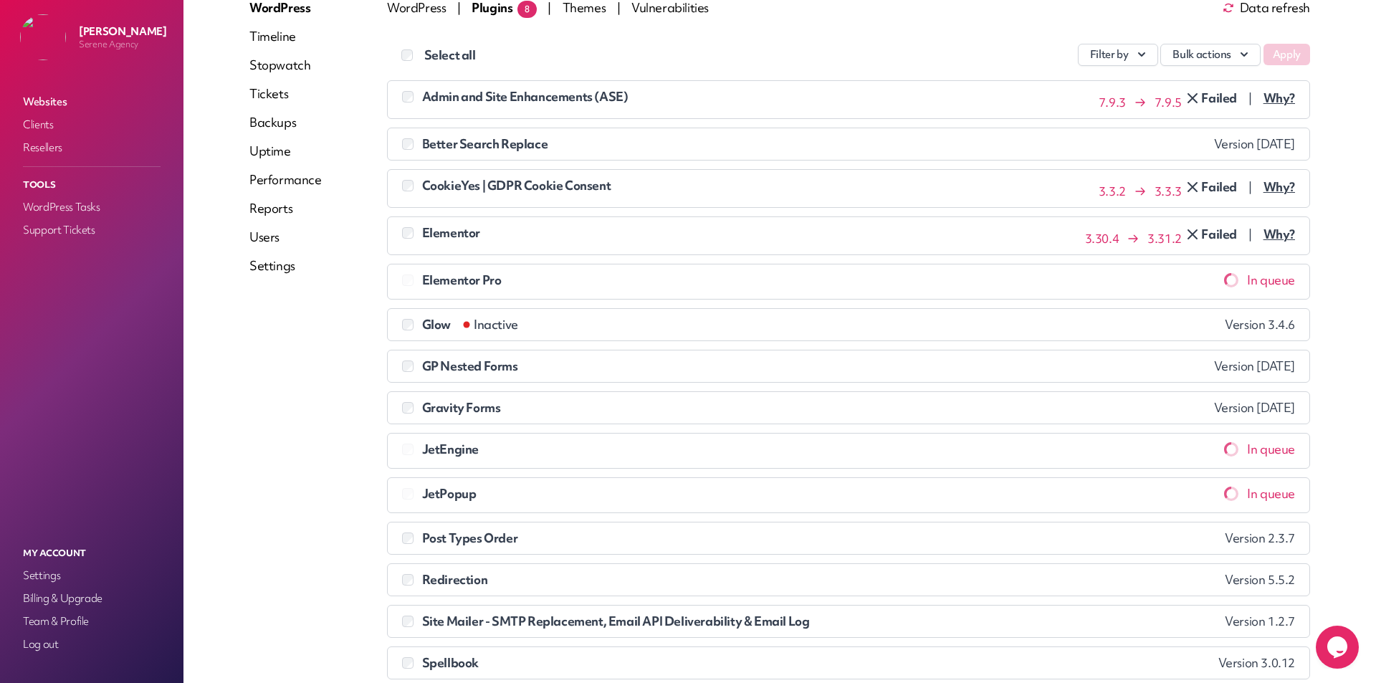
scroll to position [19, 0]
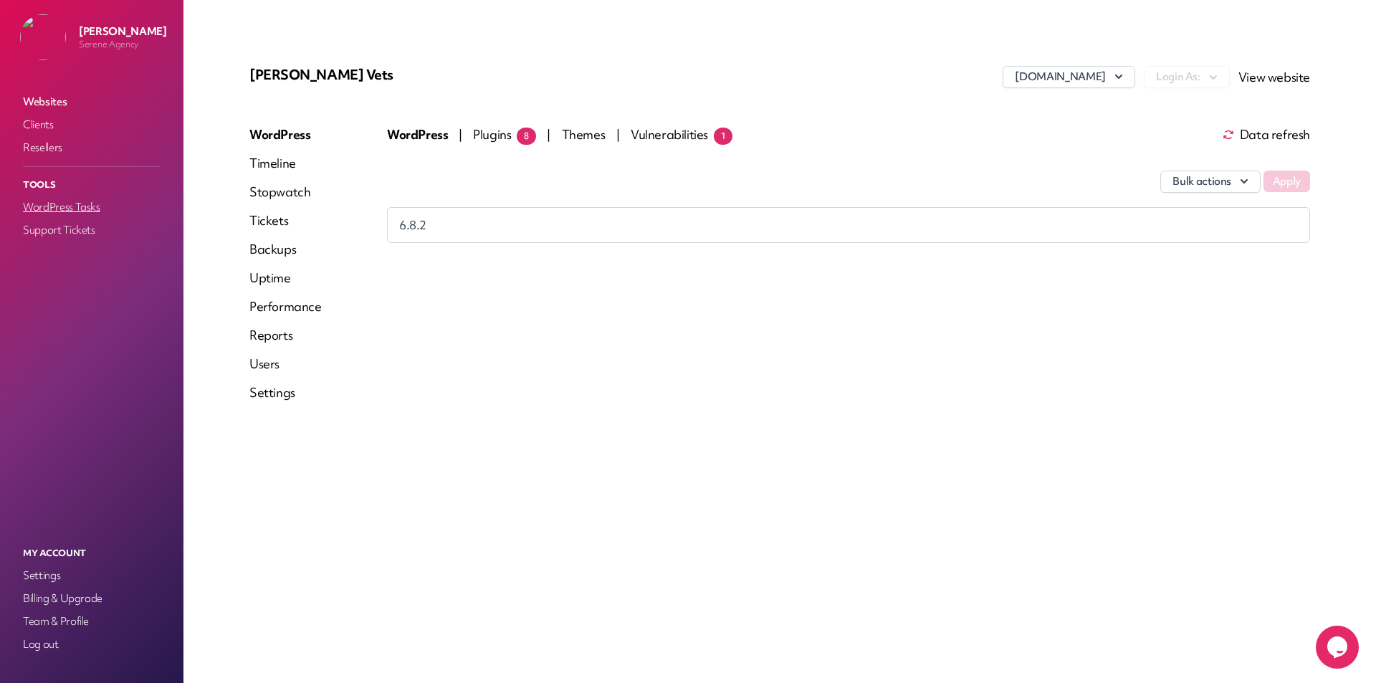
click at [85, 200] on link "WordPress Tasks" at bounding box center [91, 207] width 143 height 20
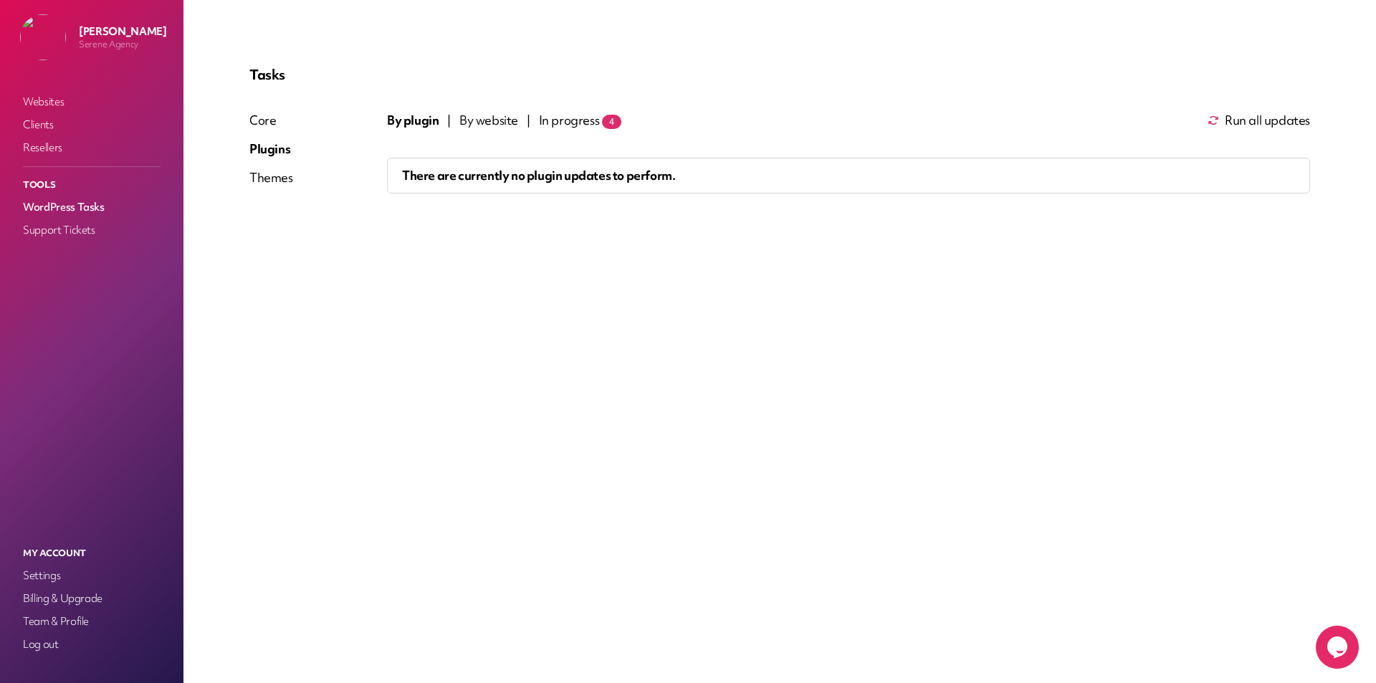
click at [473, 120] on span "By website" at bounding box center [488, 120] width 59 height 17
click at [548, 118] on span "In progress 4" at bounding box center [581, 120] width 82 height 17
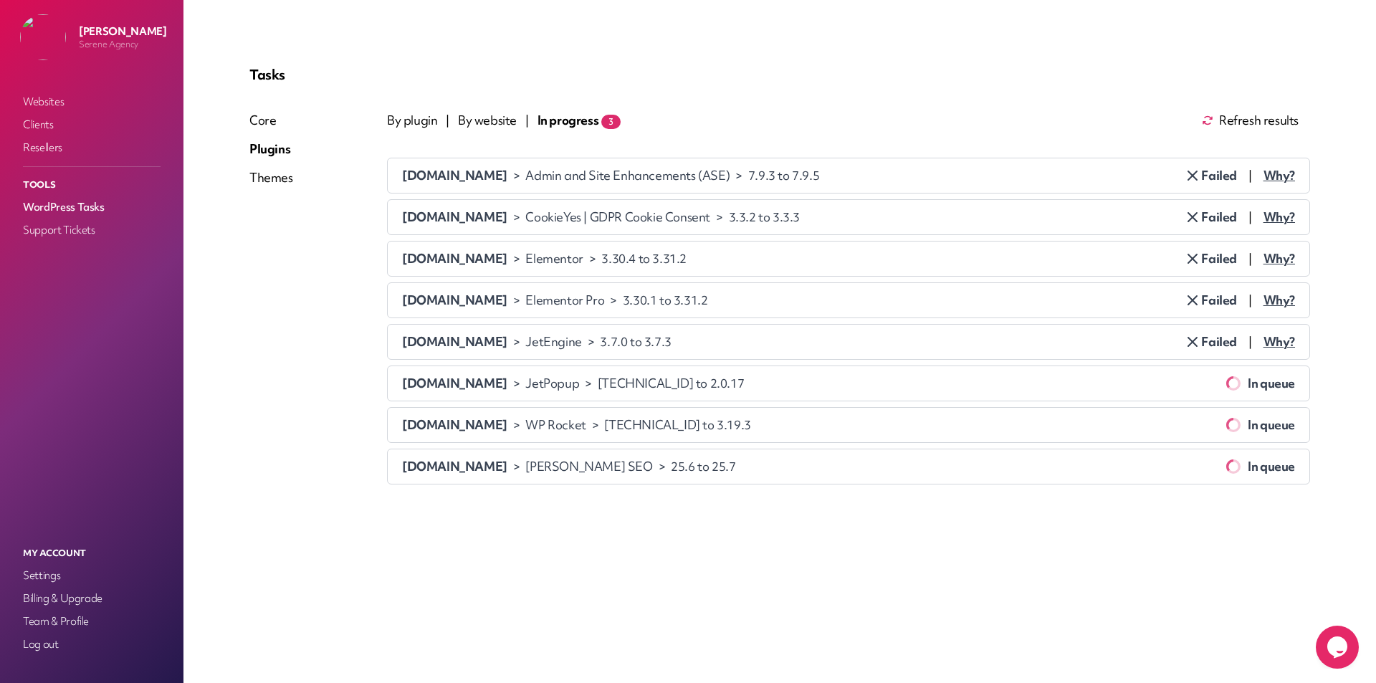
click at [463, 122] on span "By website" at bounding box center [487, 120] width 59 height 17
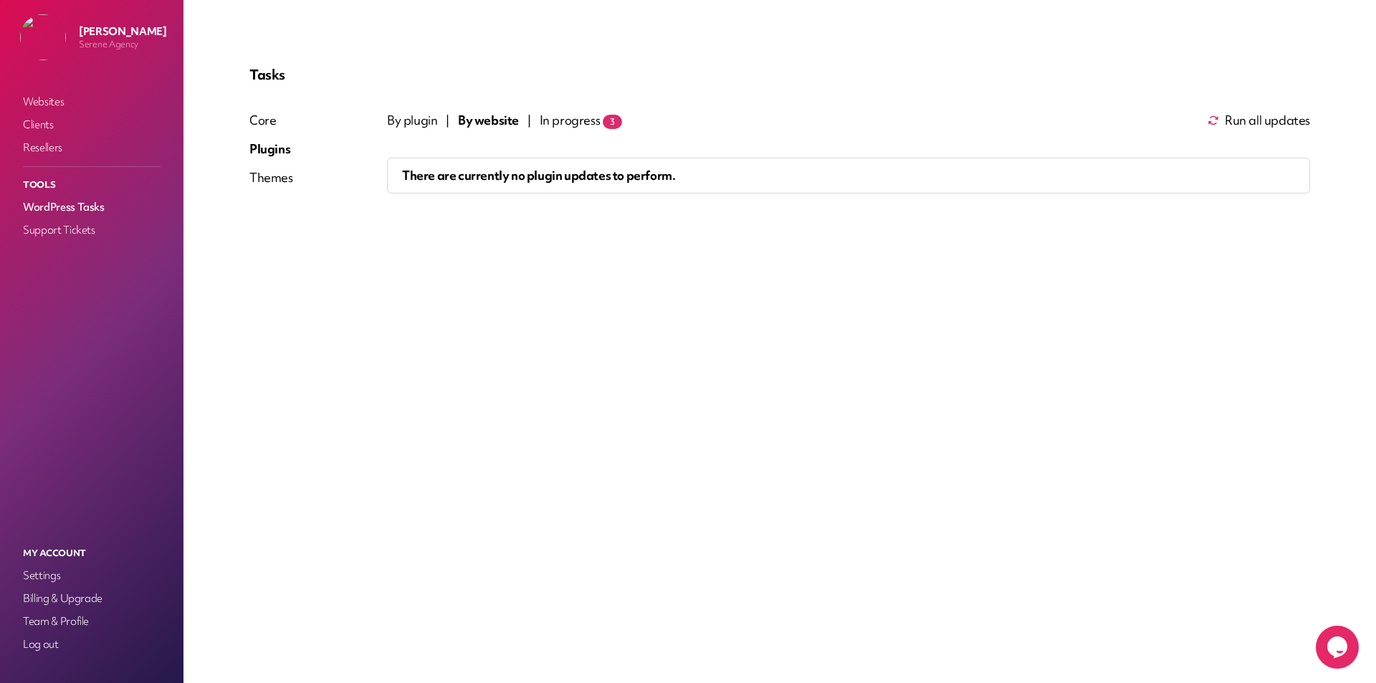
click at [394, 113] on span "By plugin" at bounding box center [412, 120] width 50 height 17
click at [290, 190] on div "Core Plugins Themes" at bounding box center [271, 155] width 44 height 87
click at [288, 181] on div "Themes" at bounding box center [271, 177] width 44 height 17
click at [284, 146] on div "Plugins" at bounding box center [271, 148] width 44 height 17
click at [506, 110] on div "Tasks Core Plugins Themes By plugin | By website | In progress 2 Run all update…" at bounding box center [779, 133] width 1095 height 168
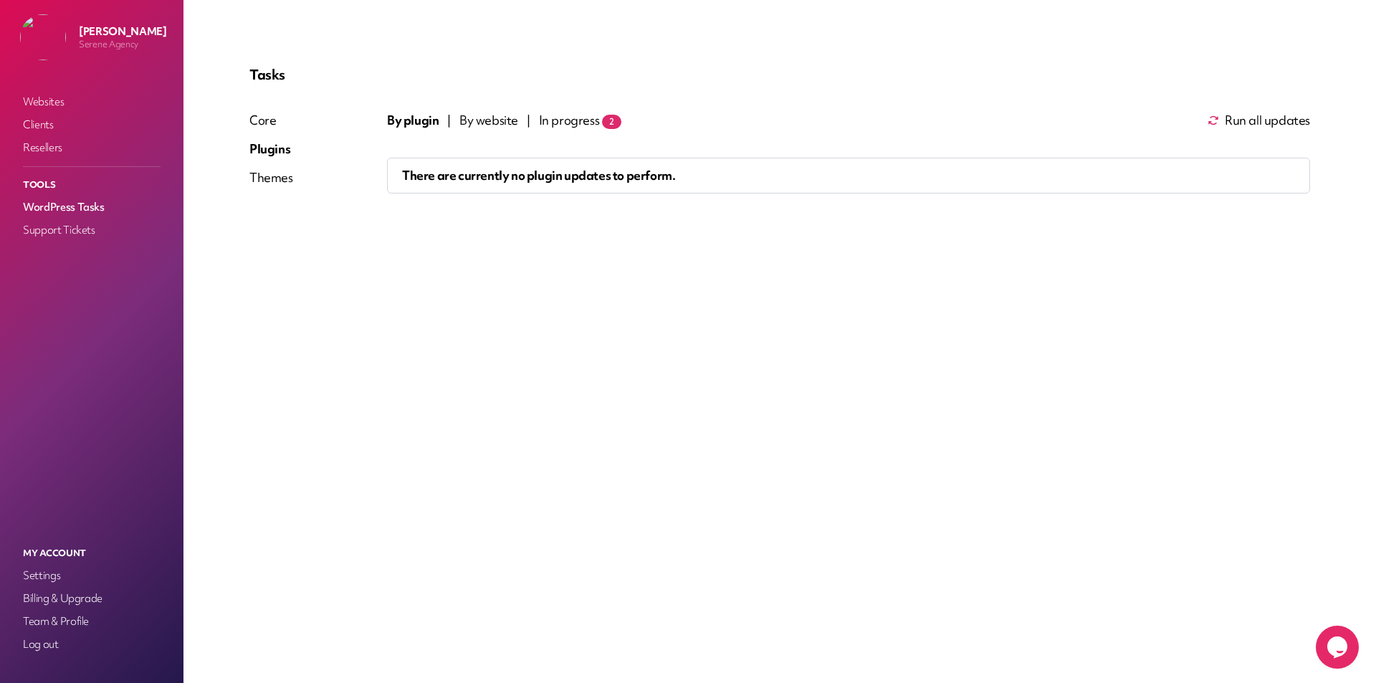
click at [505, 118] on span "By website" at bounding box center [488, 120] width 59 height 17
click at [568, 114] on span "In progress 1" at bounding box center [581, 120] width 82 height 17
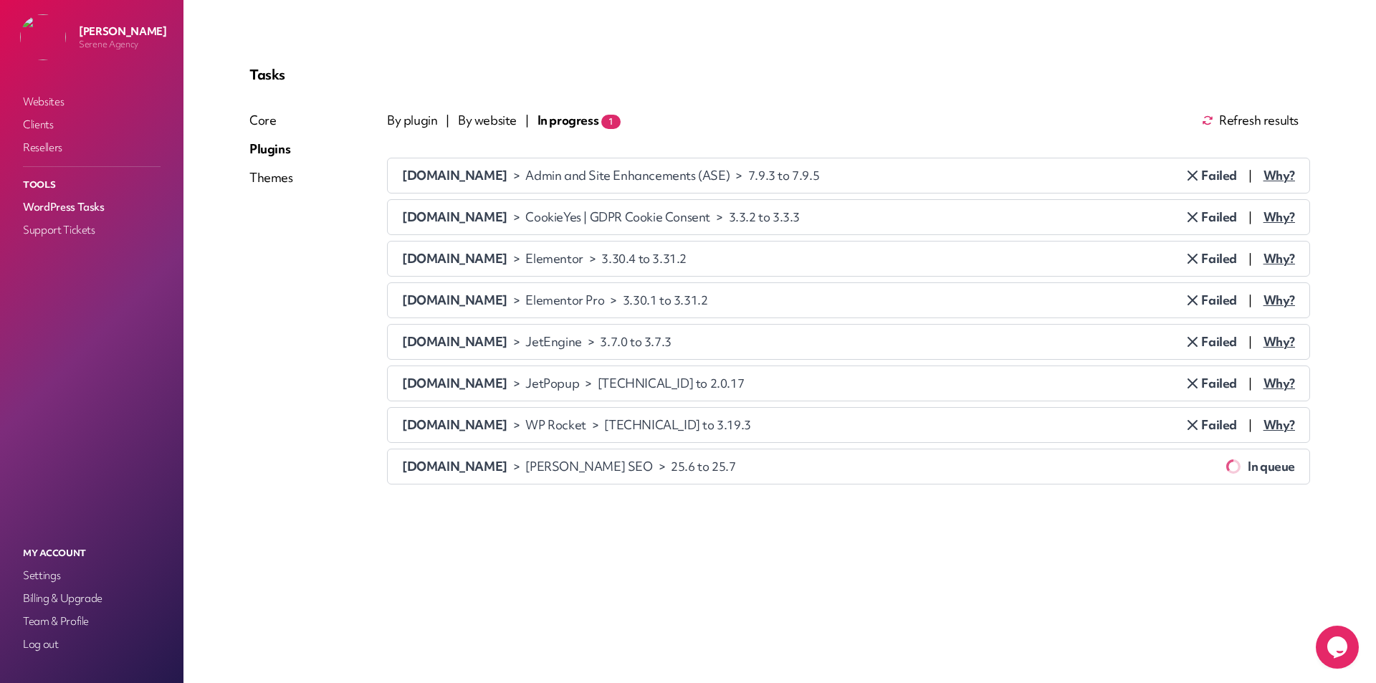
click at [1219, 294] on span "Failed" at bounding box center [1210, 300] width 53 height 17
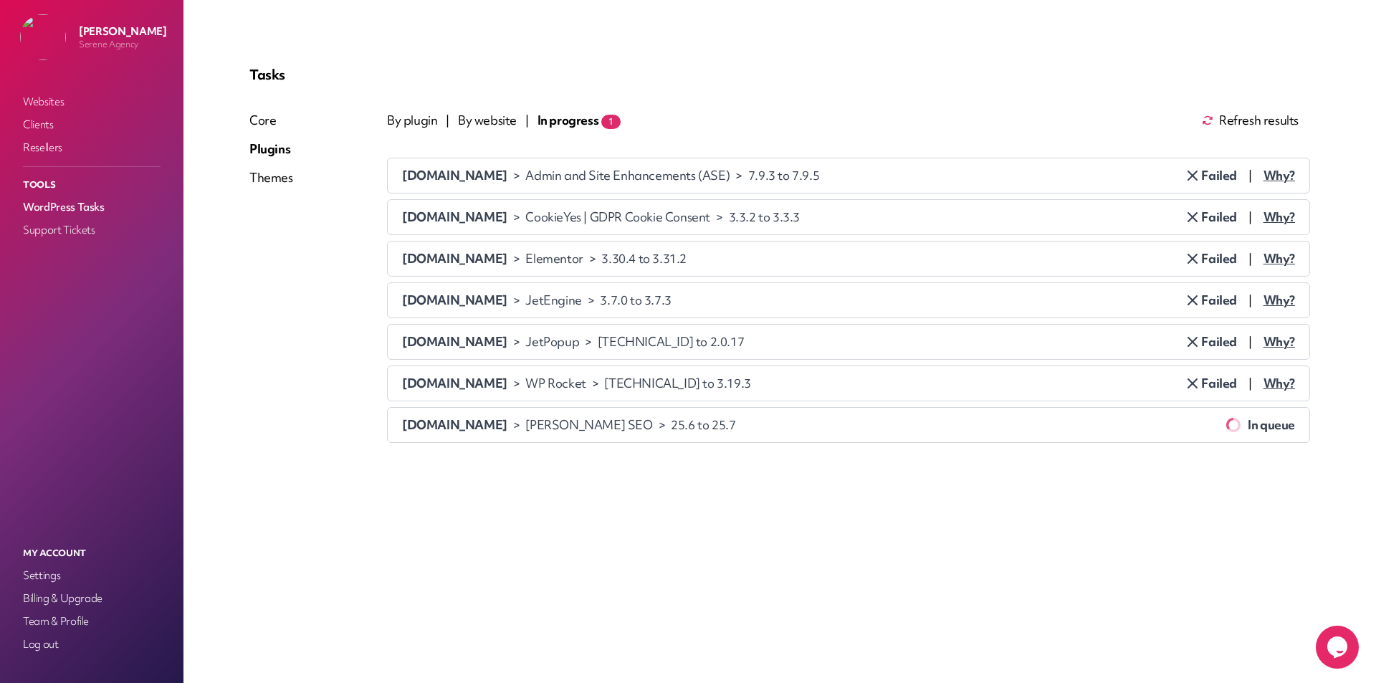
click at [1219, 294] on span "Failed" at bounding box center [1210, 300] width 53 height 17
click at [1273, 300] on span "Why?" at bounding box center [1280, 300] width 32 height 17
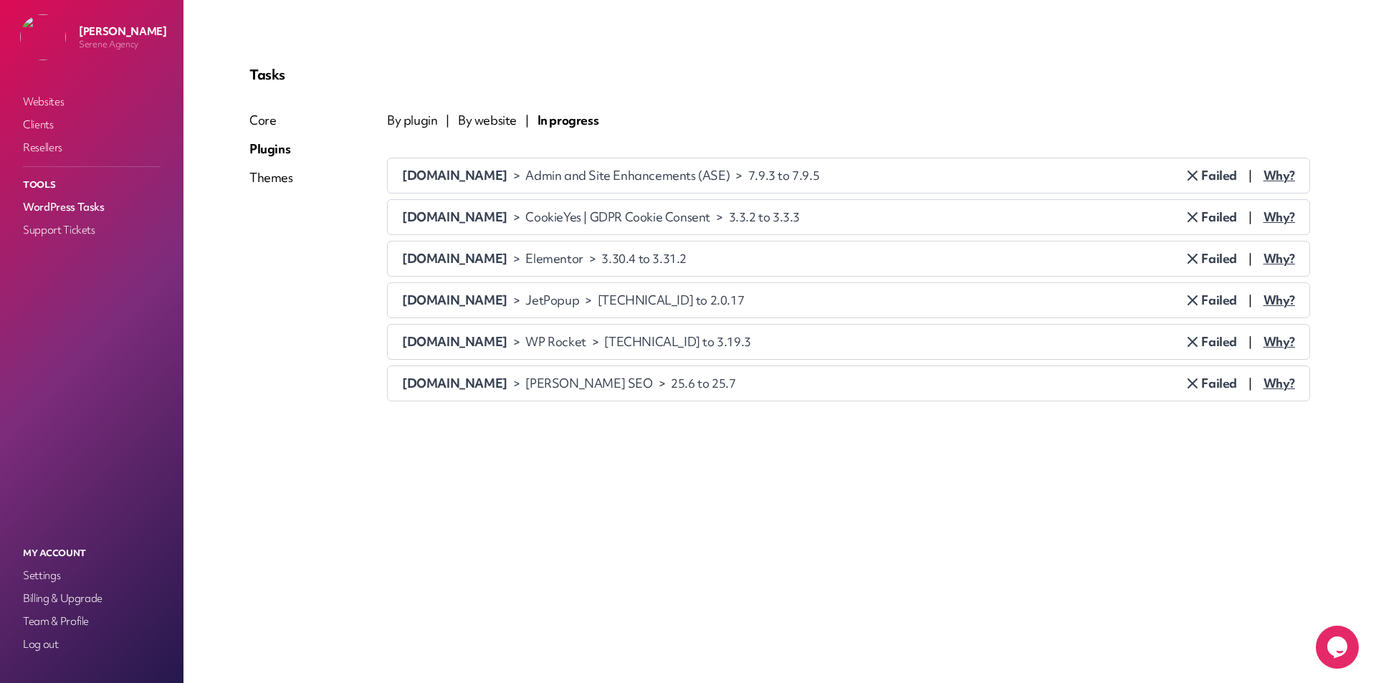
click at [1273, 298] on span "Why?" at bounding box center [1280, 300] width 32 height 17
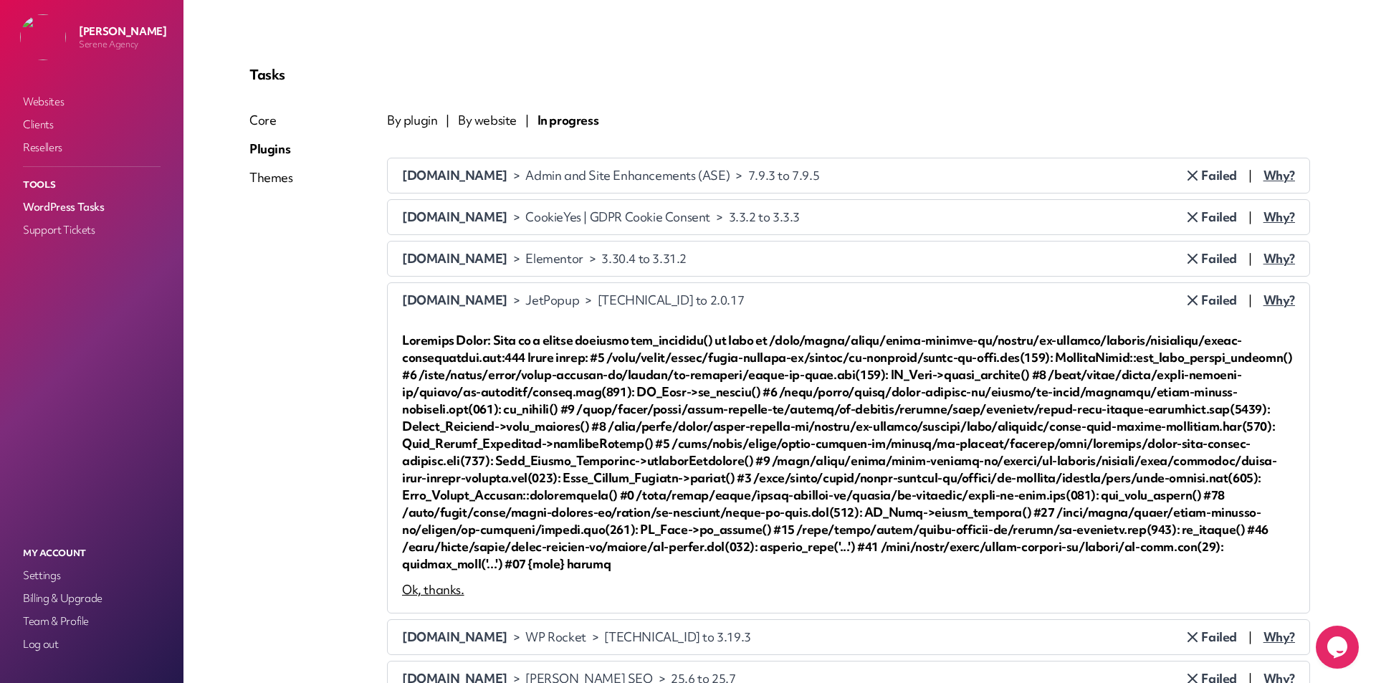
click at [1273, 298] on span "Why?" at bounding box center [1280, 300] width 32 height 17
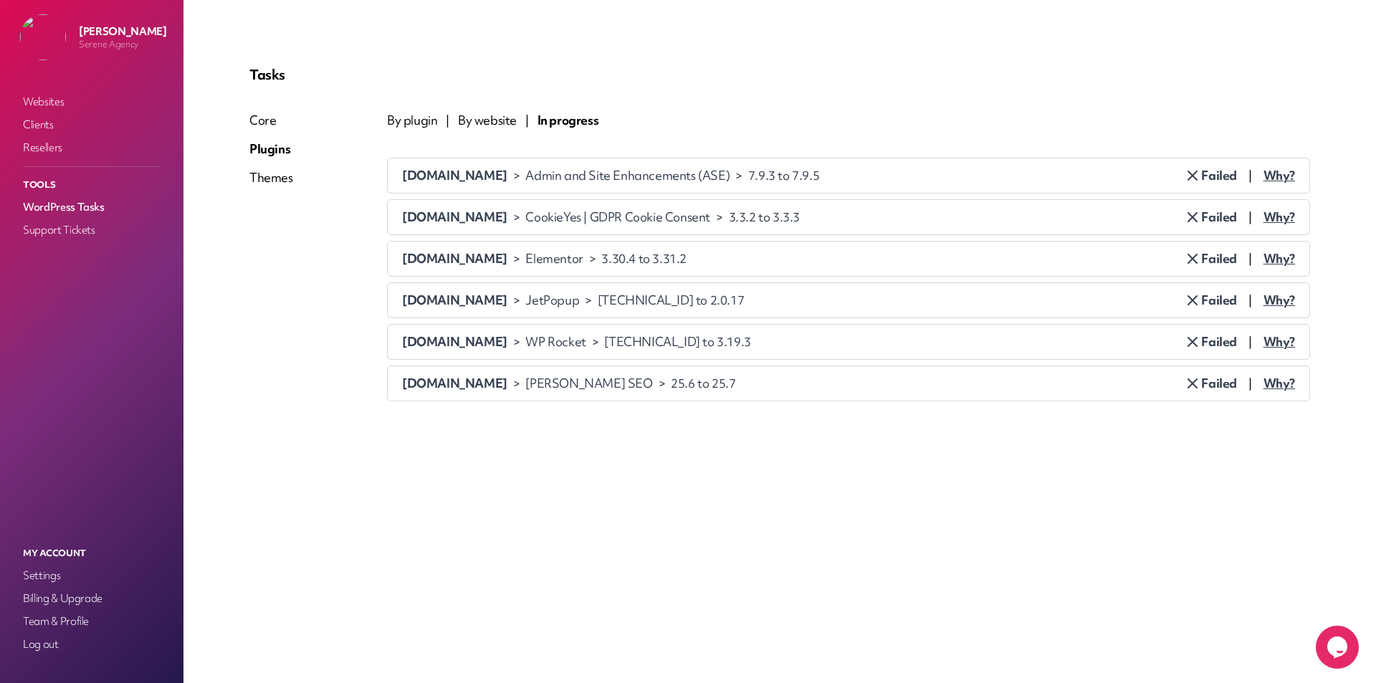
click at [471, 118] on span "By website" at bounding box center [487, 120] width 59 height 17
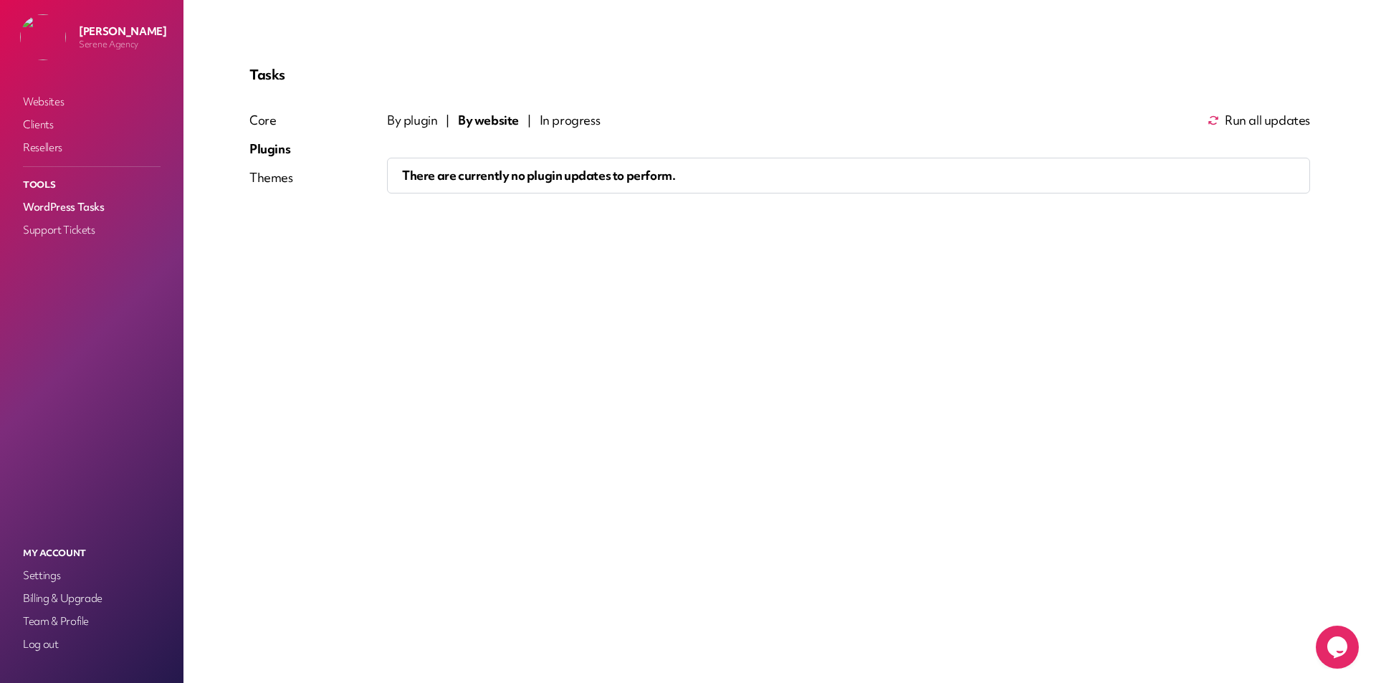
drag, startPoint x: 470, startPoint y: 190, endPoint x: 470, endPoint y: 181, distance: 8.6
click at [470, 186] on div "There are currently no plugin updates to perform." at bounding box center [849, 175] width 922 height 34
click at [472, 171] on span "There are currently no plugin updates to perform." at bounding box center [538, 175] width 273 height 16
click at [487, 118] on span "By website" at bounding box center [488, 120] width 59 height 17
click at [562, 116] on span "In progress" at bounding box center [570, 120] width 61 height 17
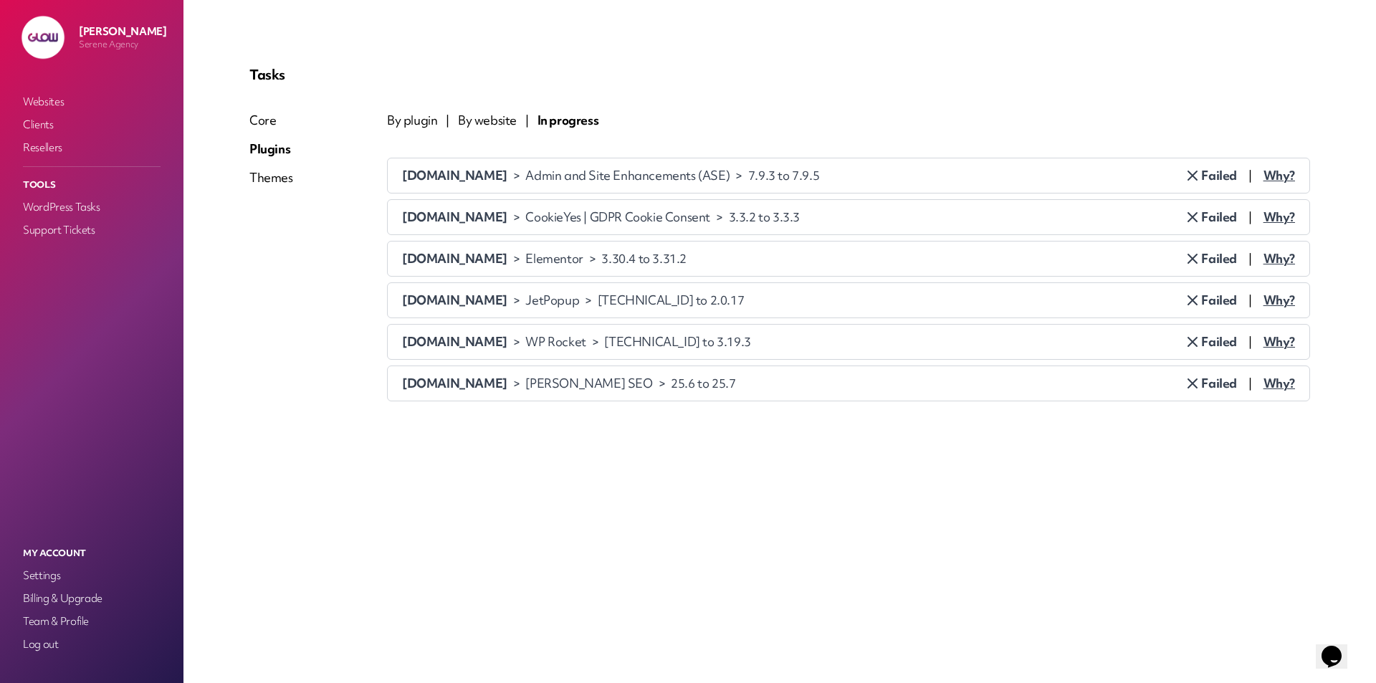
click at [490, 115] on span "By website" at bounding box center [487, 120] width 59 height 17
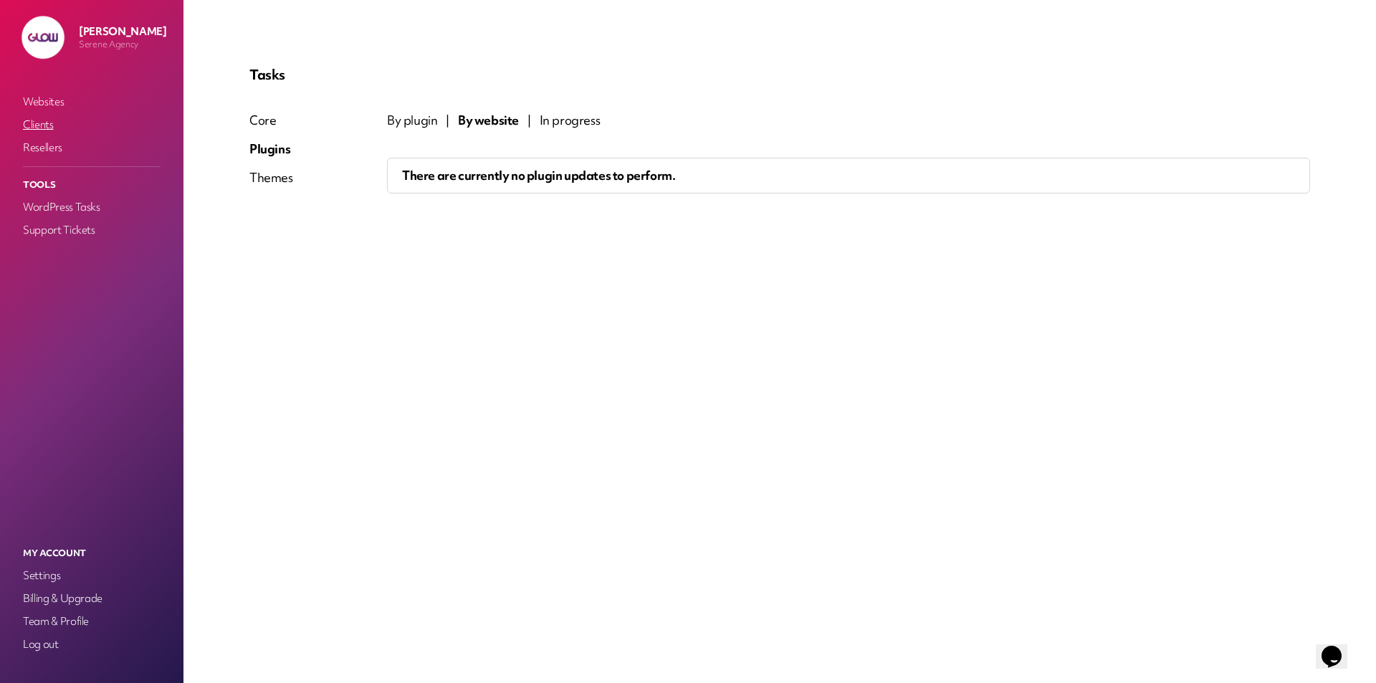
click at [45, 119] on link "Clients" at bounding box center [91, 125] width 143 height 20
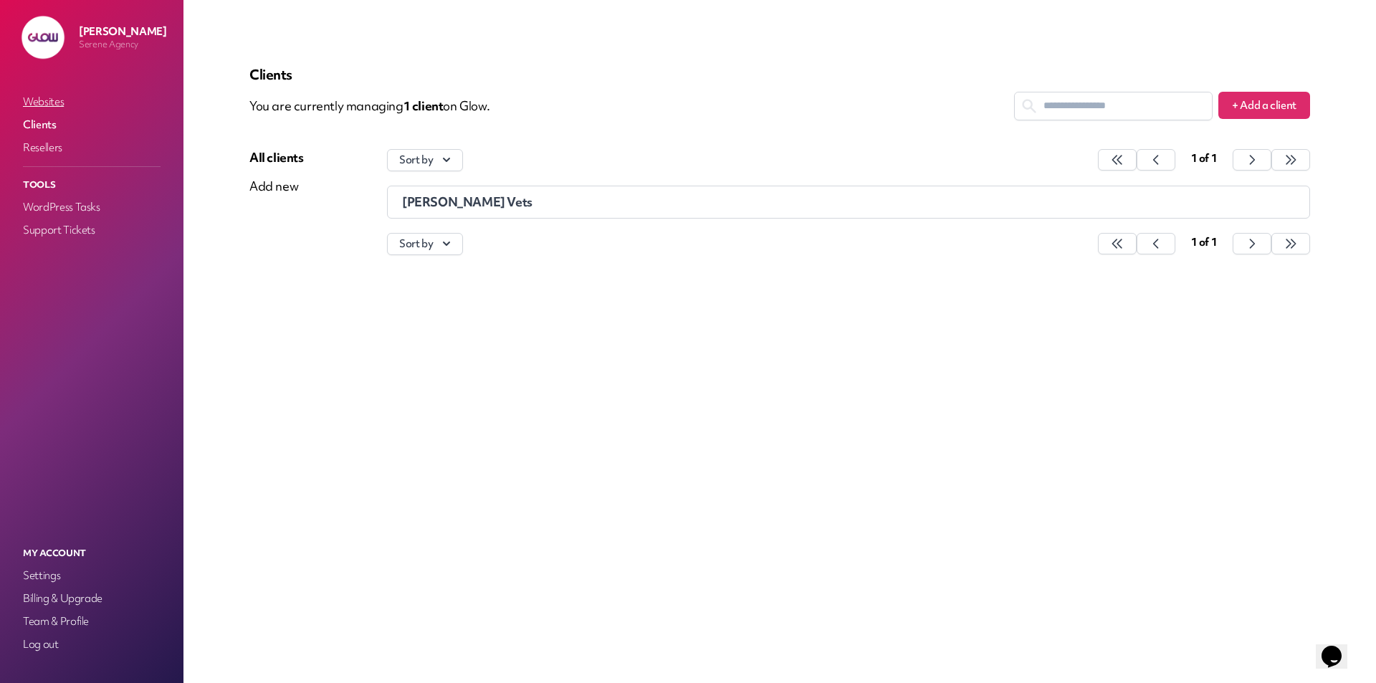
click at [49, 101] on link "Websites" at bounding box center [91, 102] width 143 height 20
click at [1237, 204] on icon at bounding box center [1238, 203] width 12 height 17
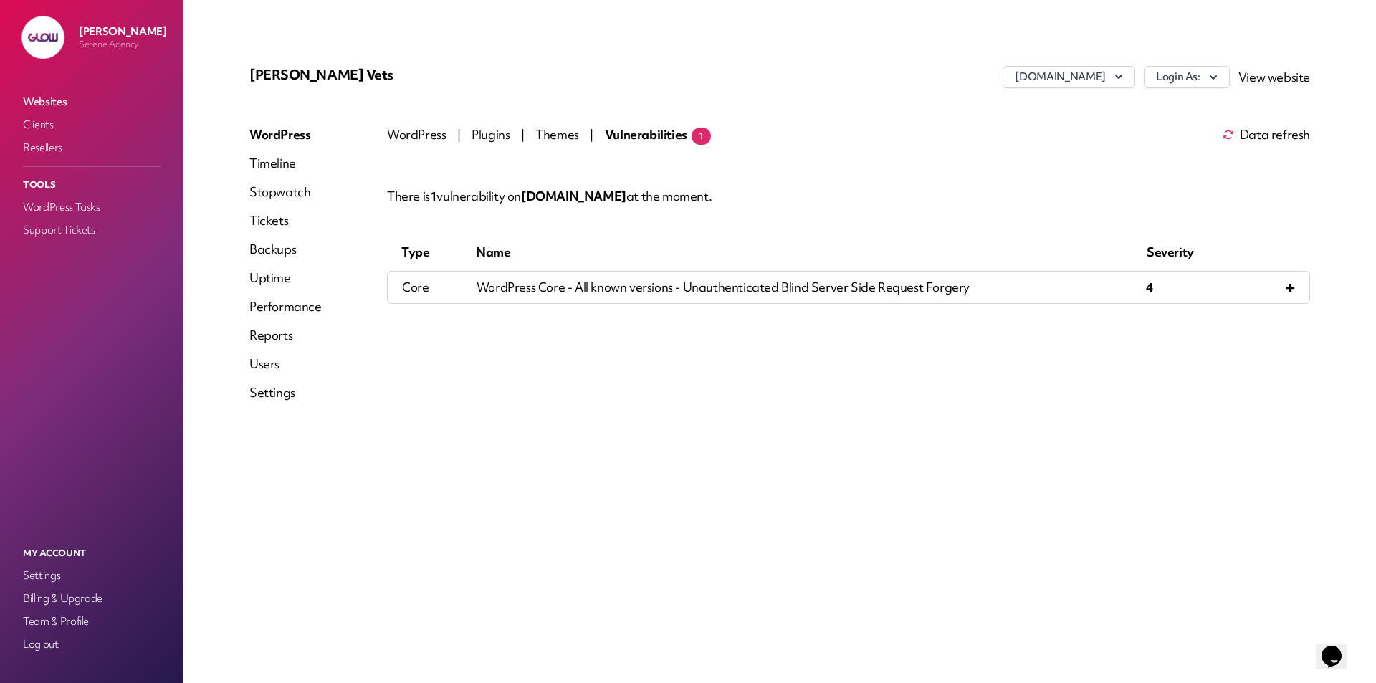
click at [955, 282] on div "WordPress Core - All known versions - Unauthenticated Blind Server Side Request…" at bounding box center [812, 287] width 670 height 14
click at [1274, 284] on div "+" at bounding box center [1258, 287] width 75 height 14
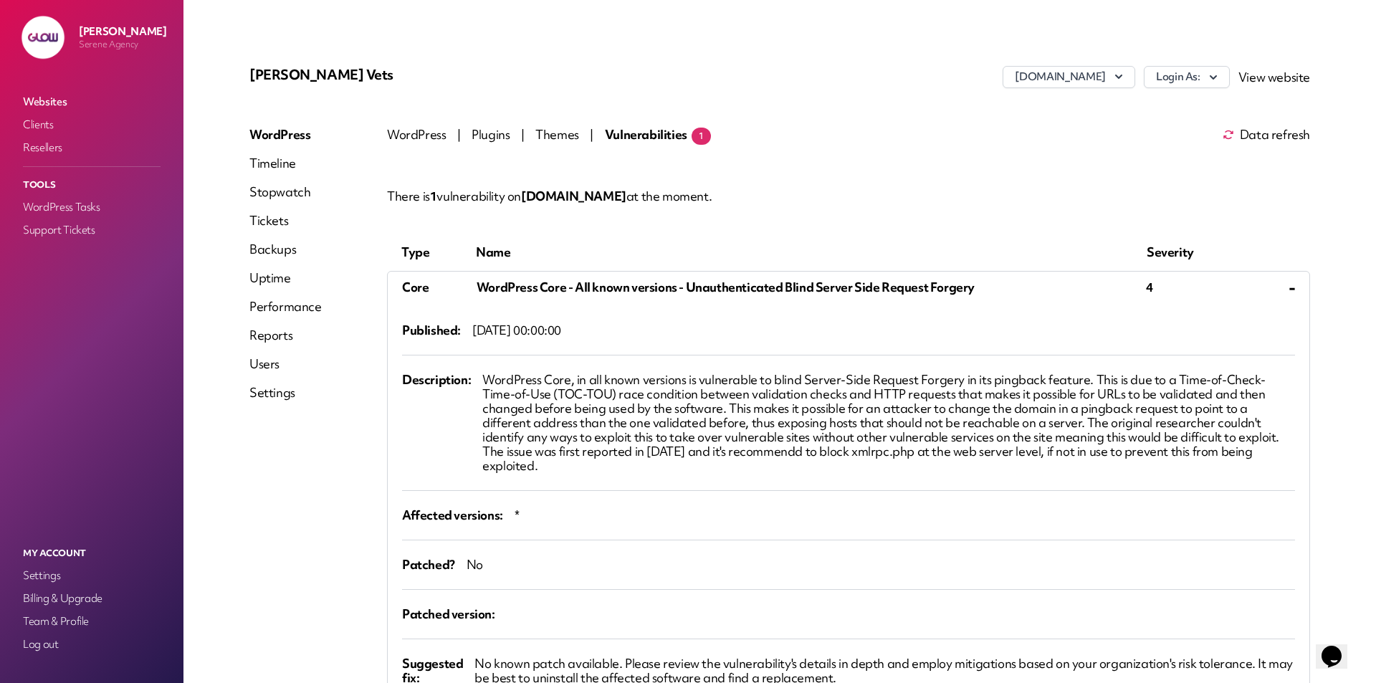
click at [1281, 282] on div "-" at bounding box center [1258, 287] width 75 height 14
